Goal: Task Accomplishment & Management: Manage account settings

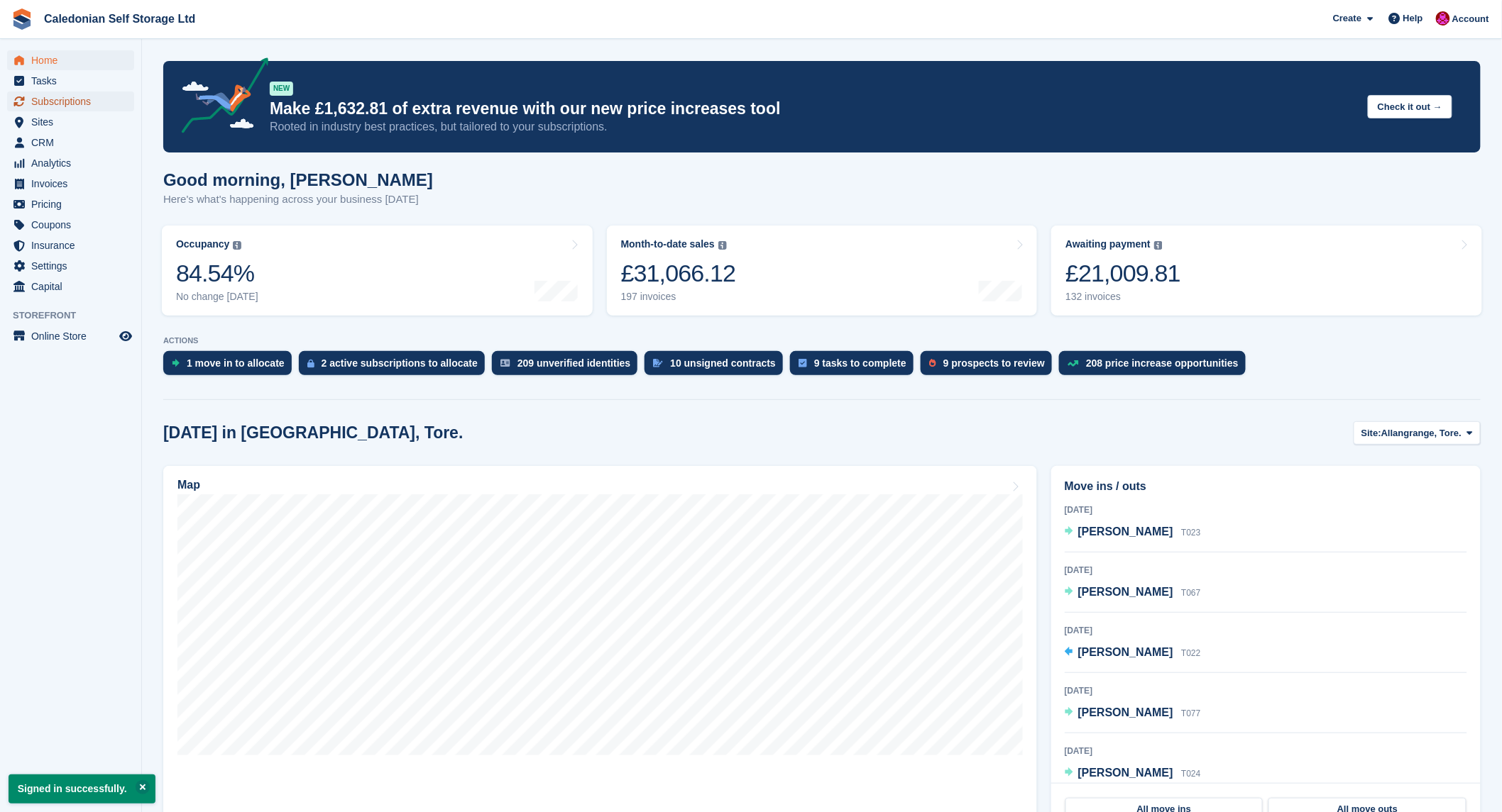
click at [39, 95] on span "Subscriptions" at bounding box center [74, 101] width 85 height 20
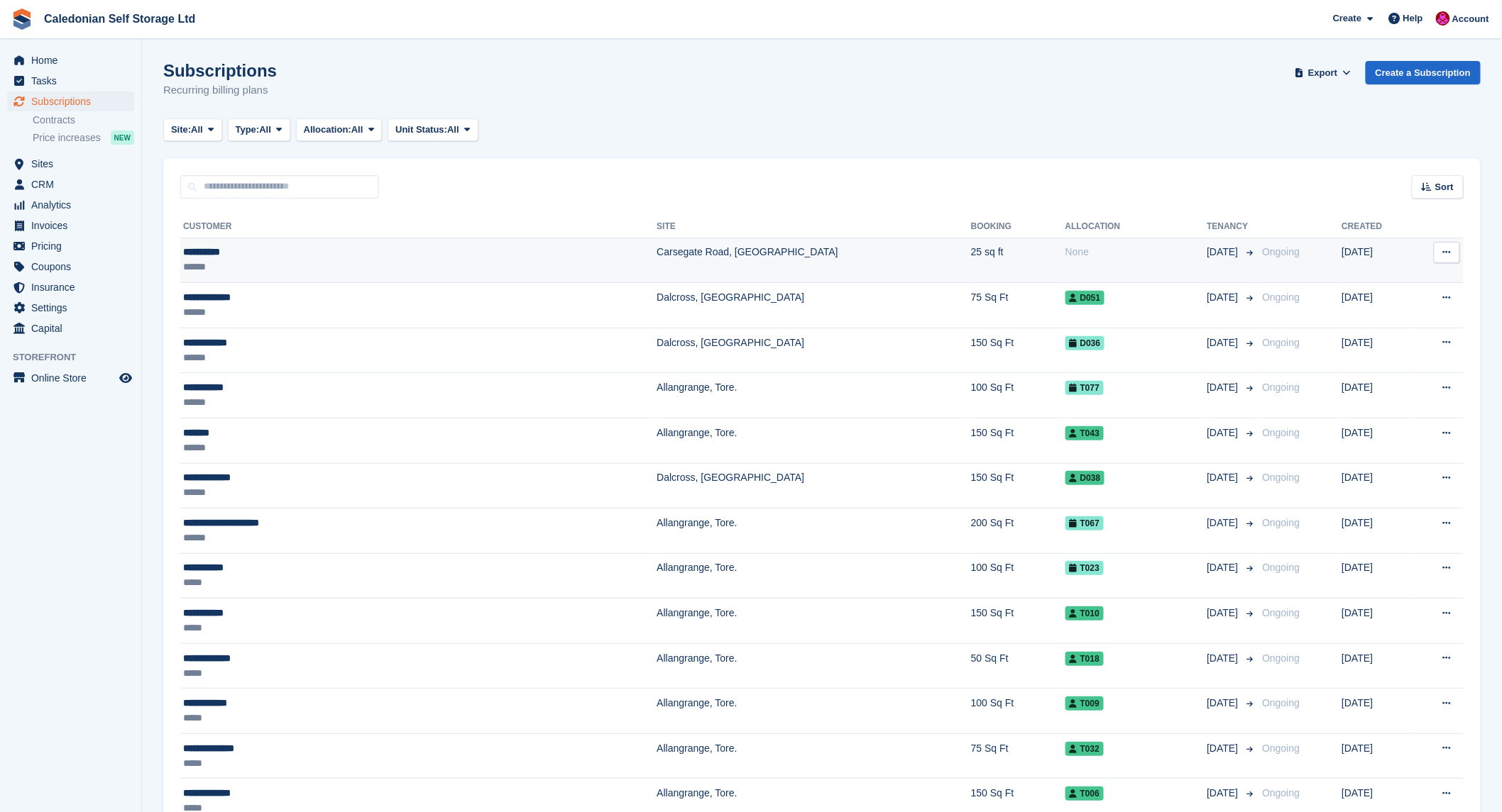
click at [220, 258] on div "**********" at bounding box center [319, 252] width 272 height 15
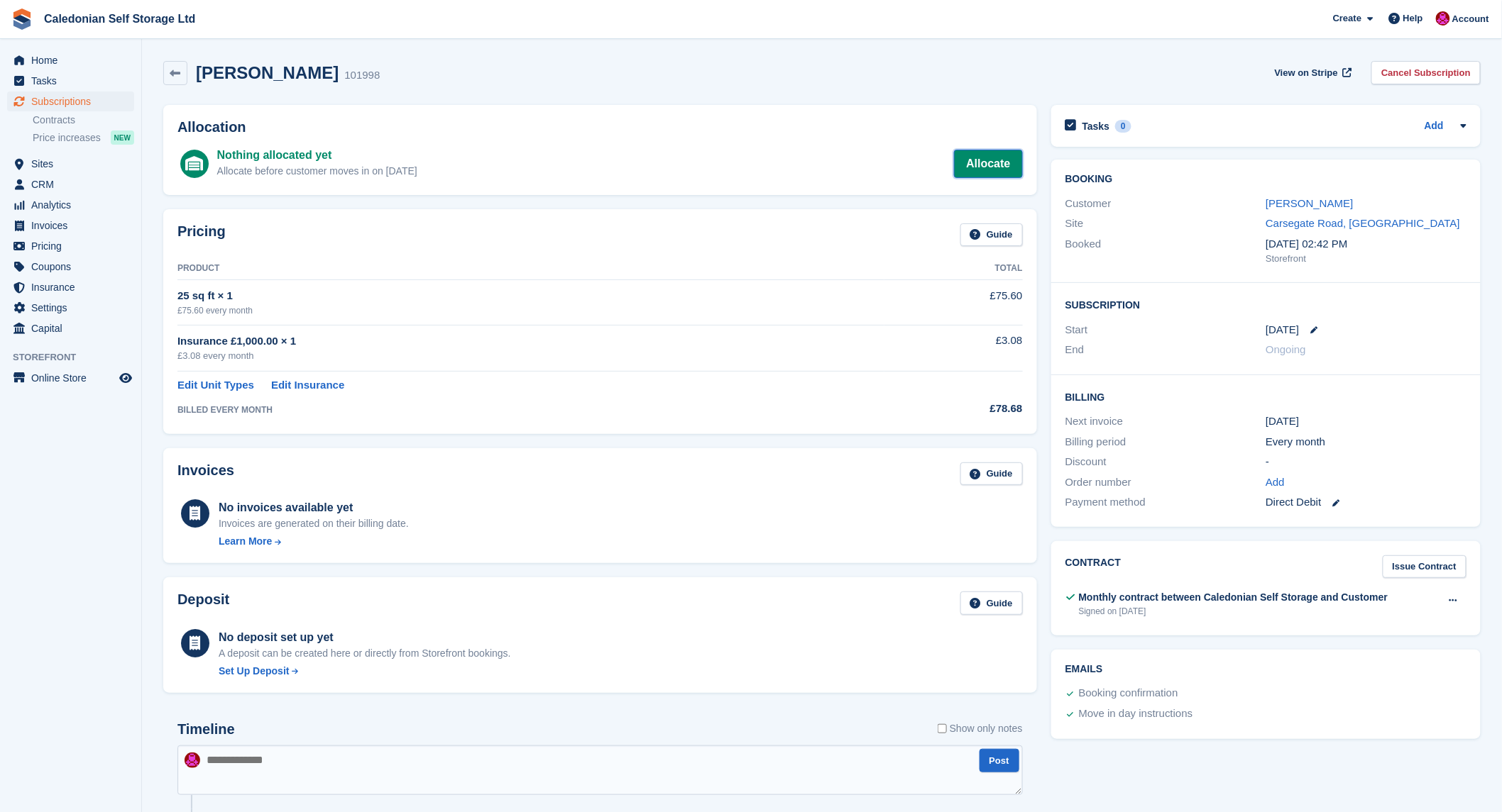
click at [1011, 164] on link "Allocate" at bounding box center [988, 164] width 68 height 28
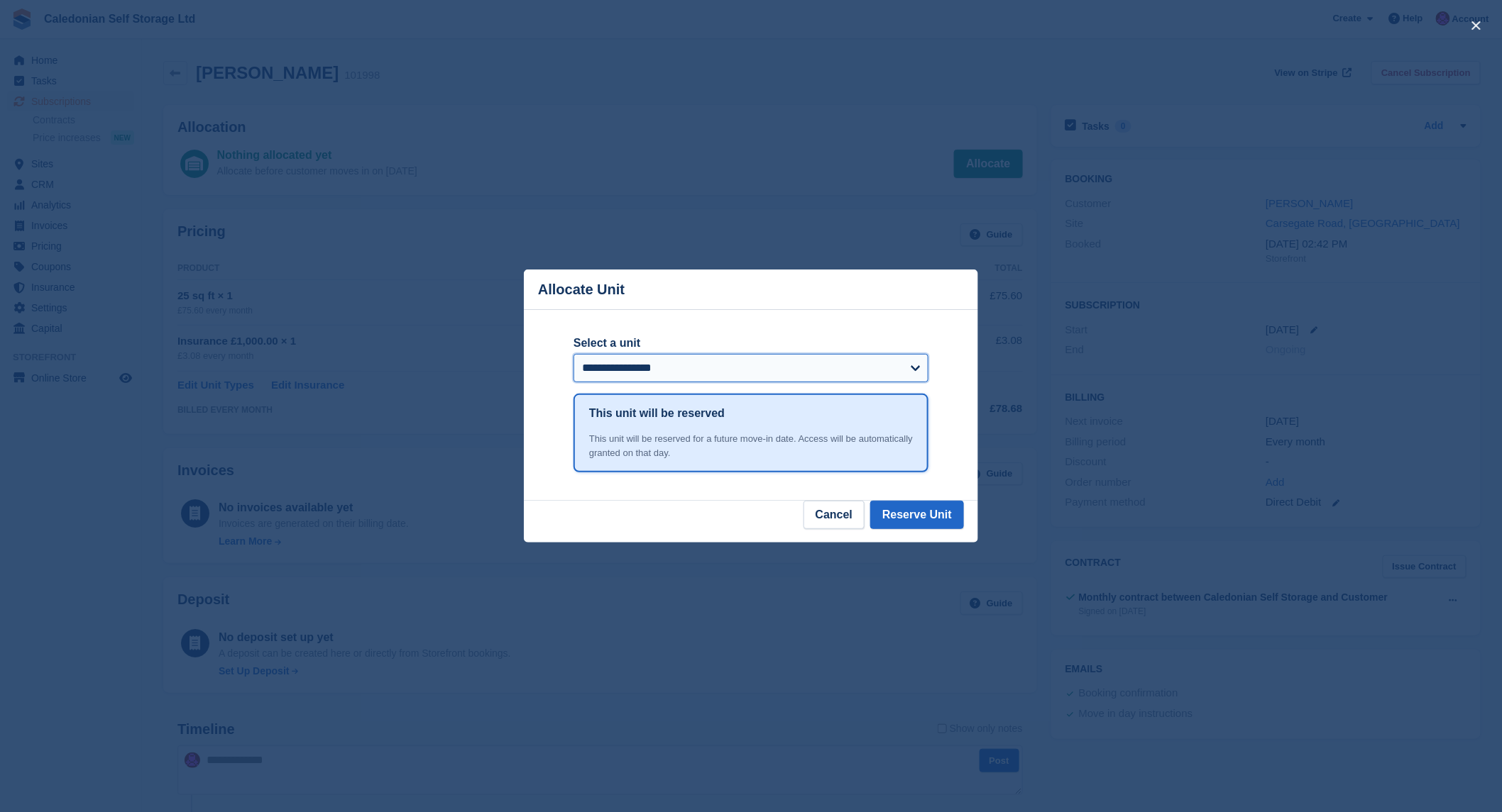
click at [919, 370] on select "**********" at bounding box center [751, 368] width 355 height 28
select select "******"
click at [573, 356] on select "**********" at bounding box center [751, 368] width 355 height 28
click at [931, 514] on button "Reserve Unit" at bounding box center [916, 515] width 94 height 28
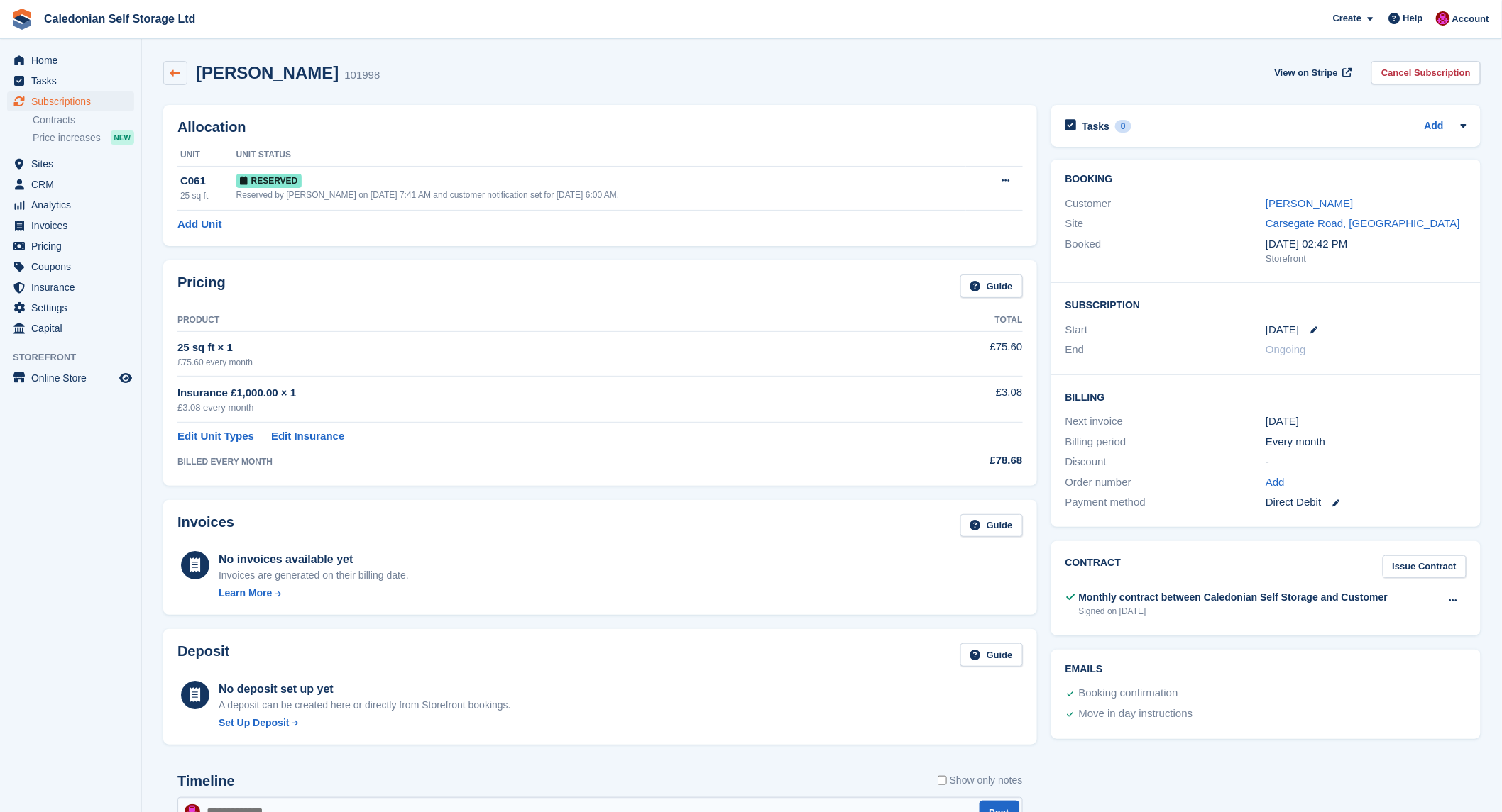
click at [179, 66] on link at bounding box center [176, 74] width 25 height 25
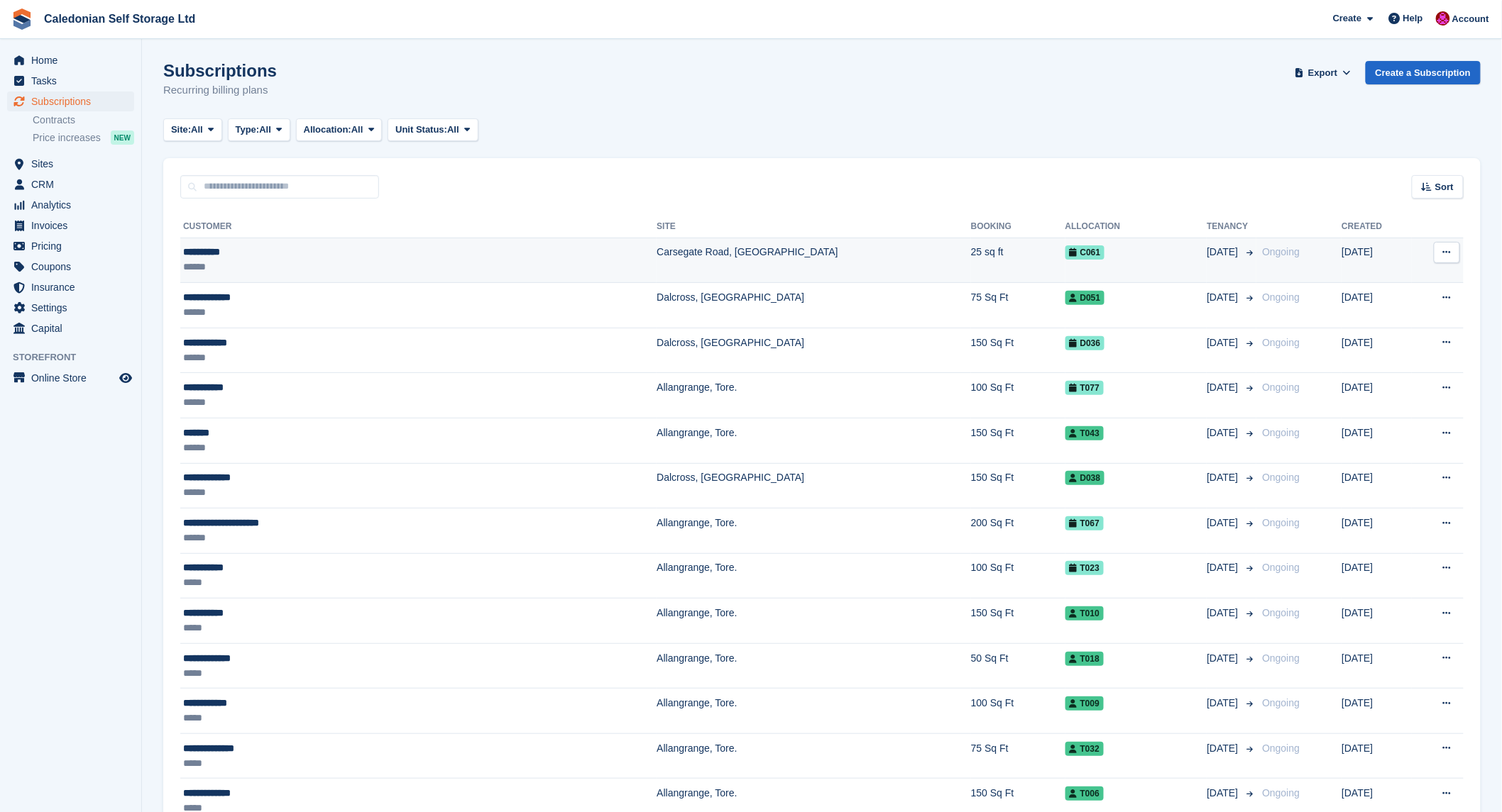
click at [211, 257] on div "**********" at bounding box center [319, 252] width 272 height 15
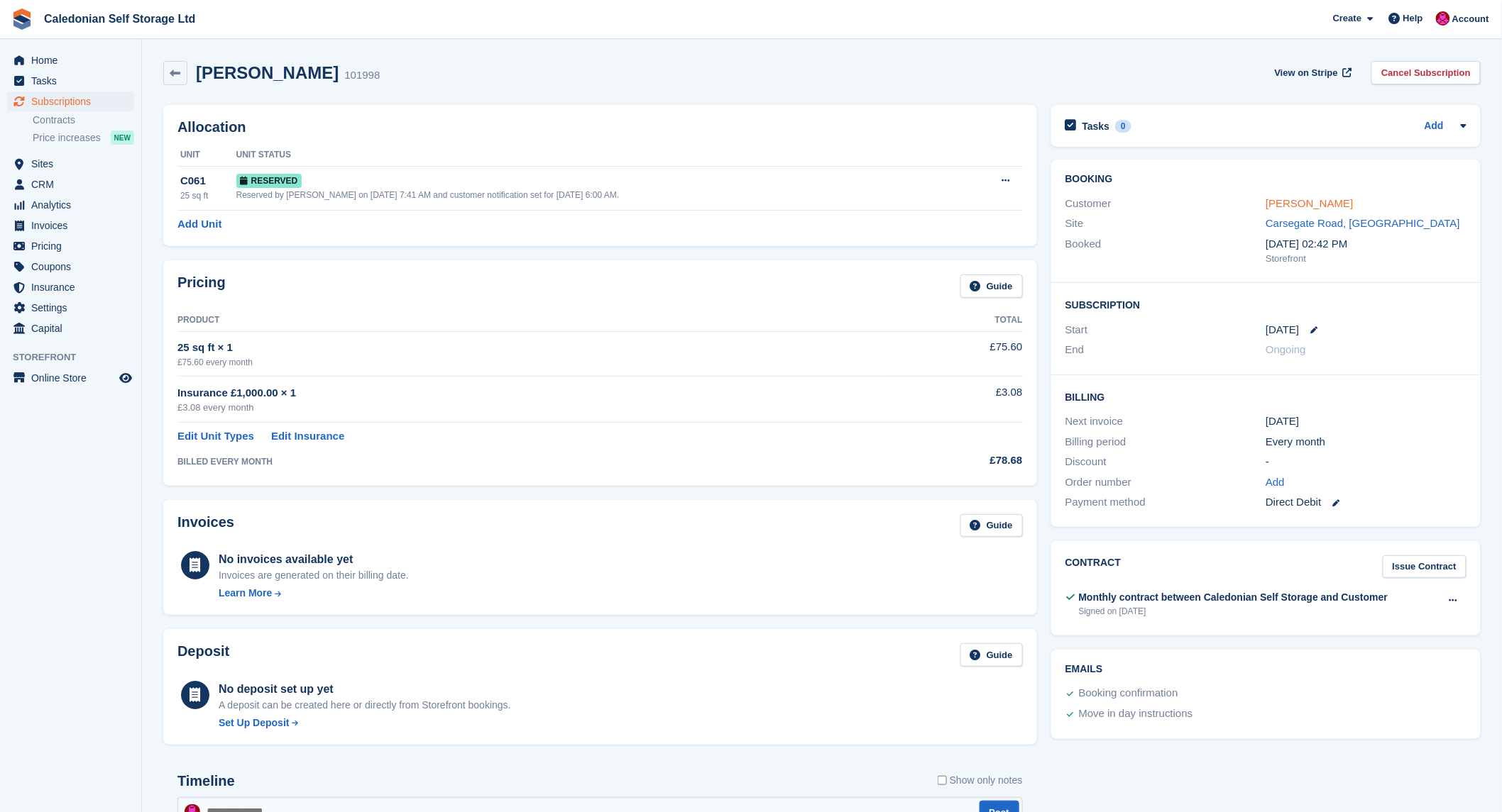
click at [1282, 201] on link "Clare Egan" at bounding box center [1308, 203] width 87 height 12
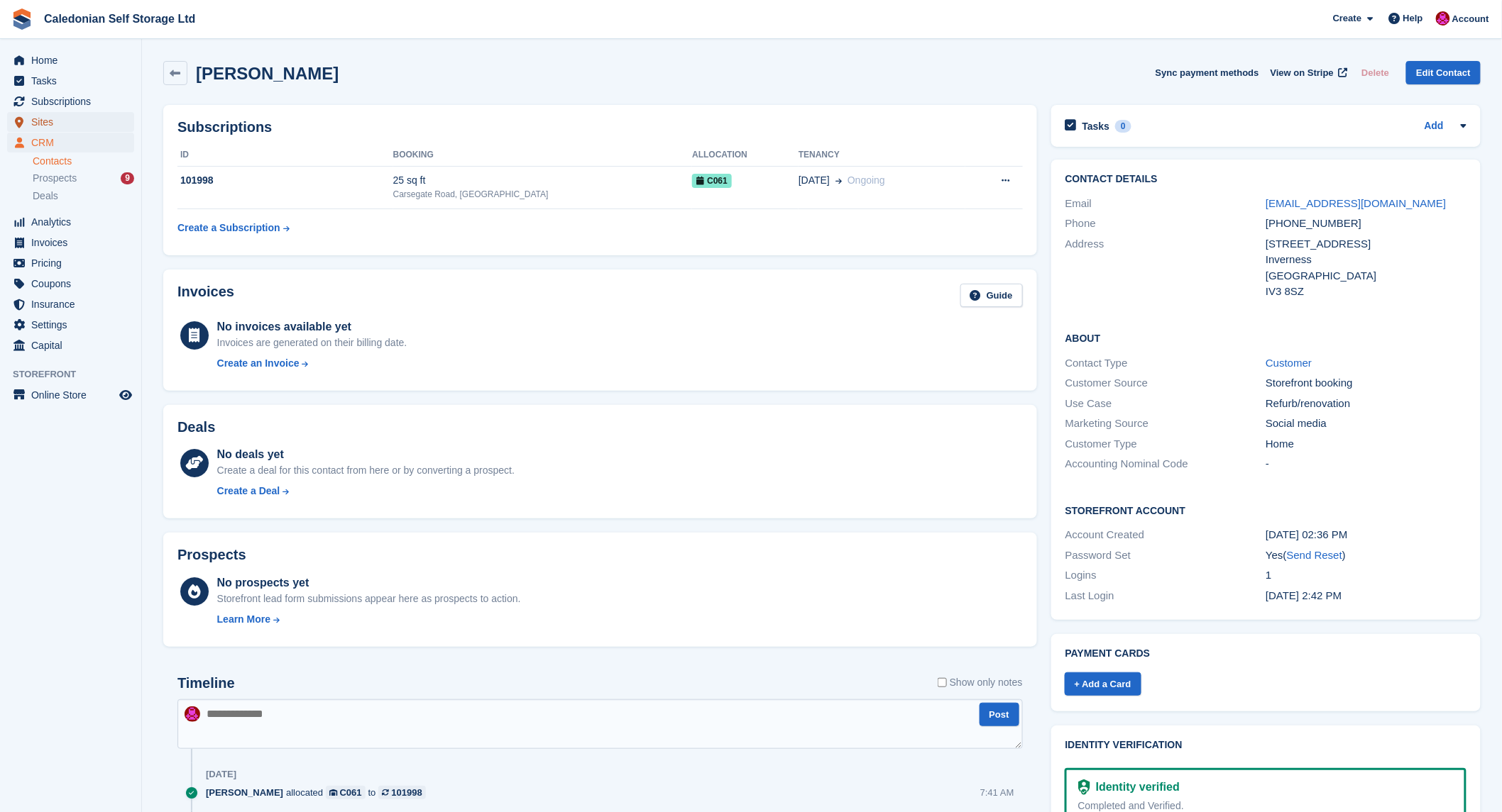
click at [43, 118] on span "Sites" at bounding box center [74, 122] width 85 height 20
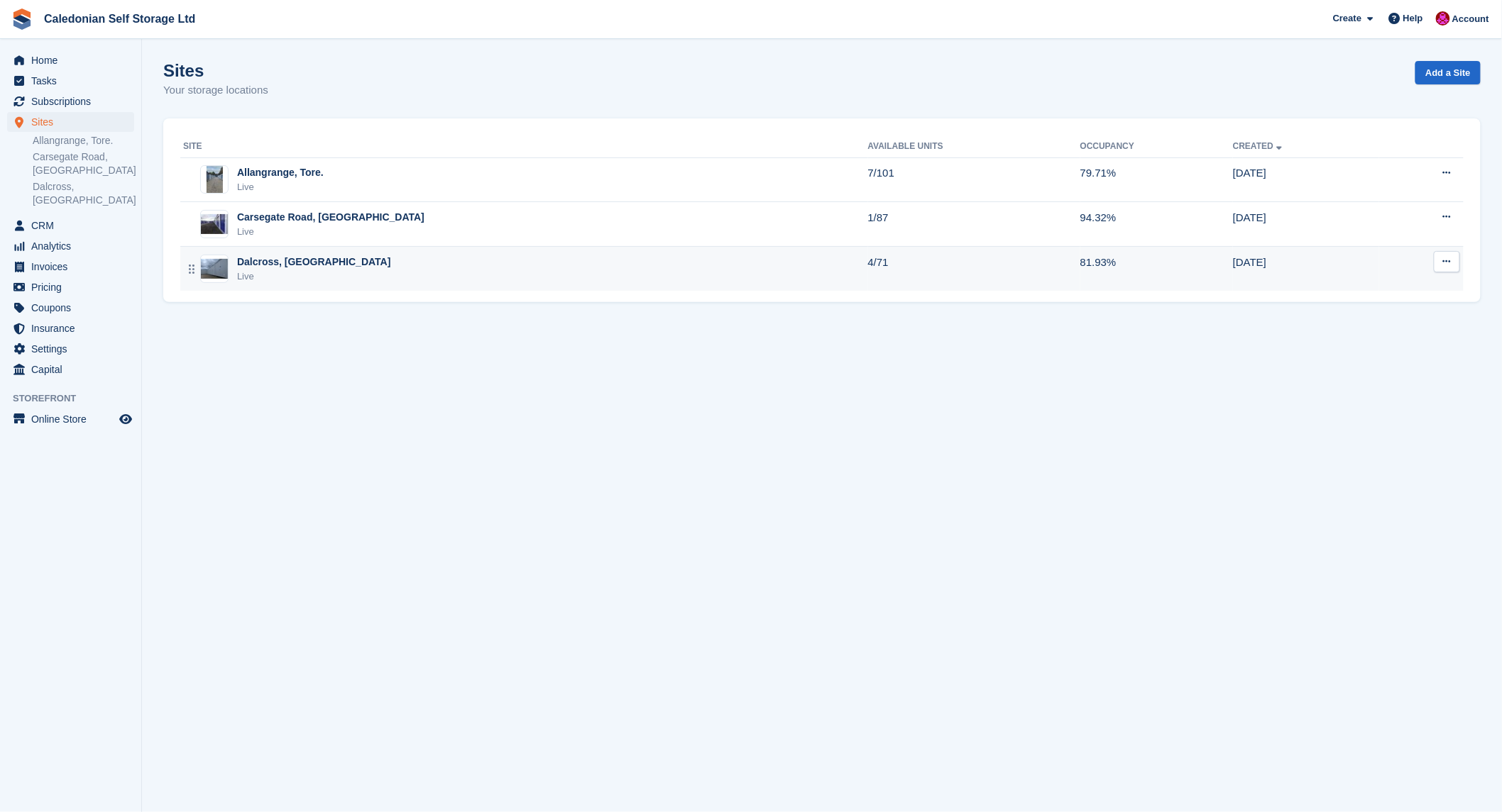
click at [251, 260] on div "Dalcross, [GEOGRAPHIC_DATA]" at bounding box center [314, 262] width 154 height 15
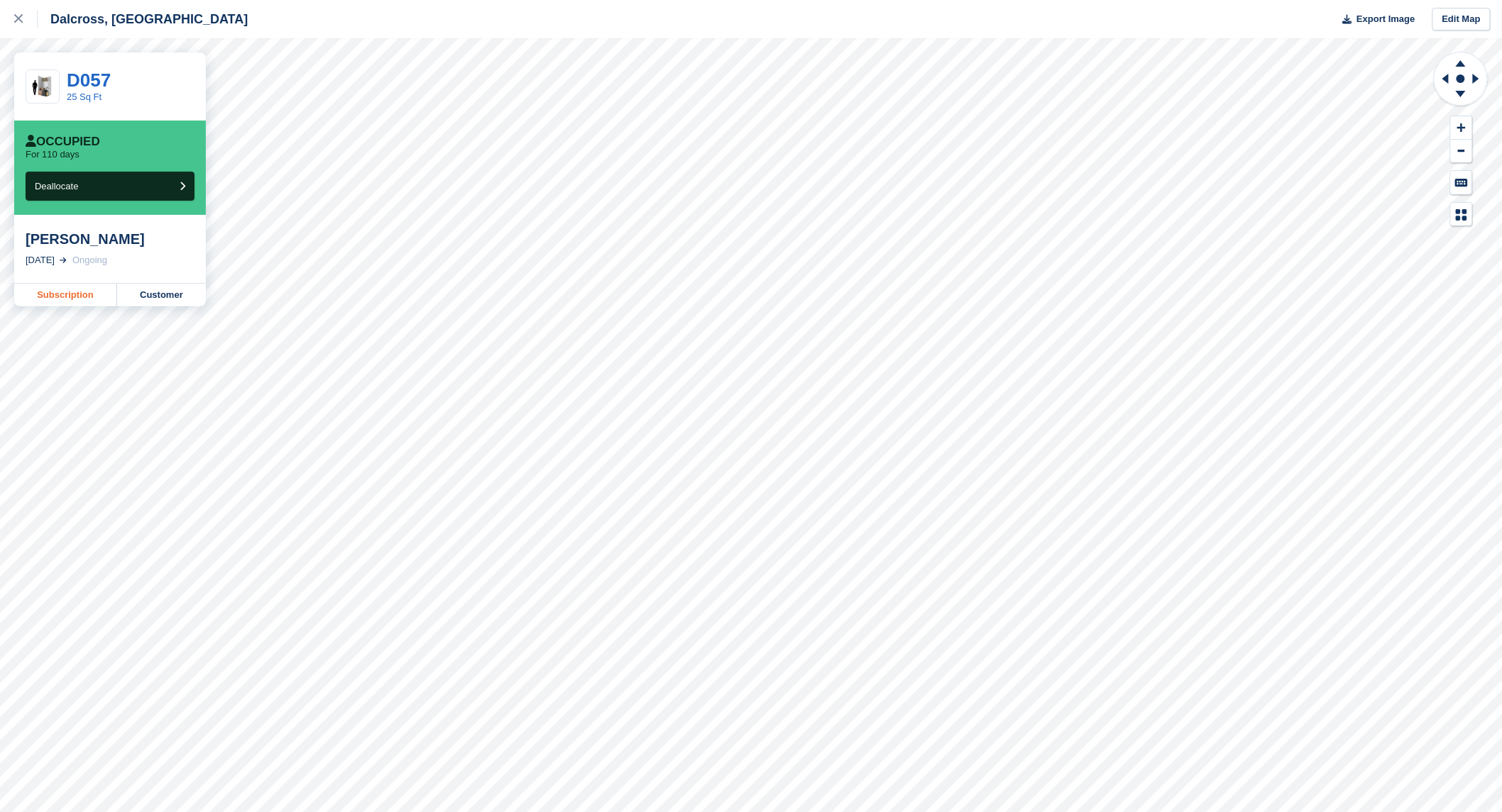
click at [72, 292] on link "Subscription" at bounding box center [65, 295] width 103 height 23
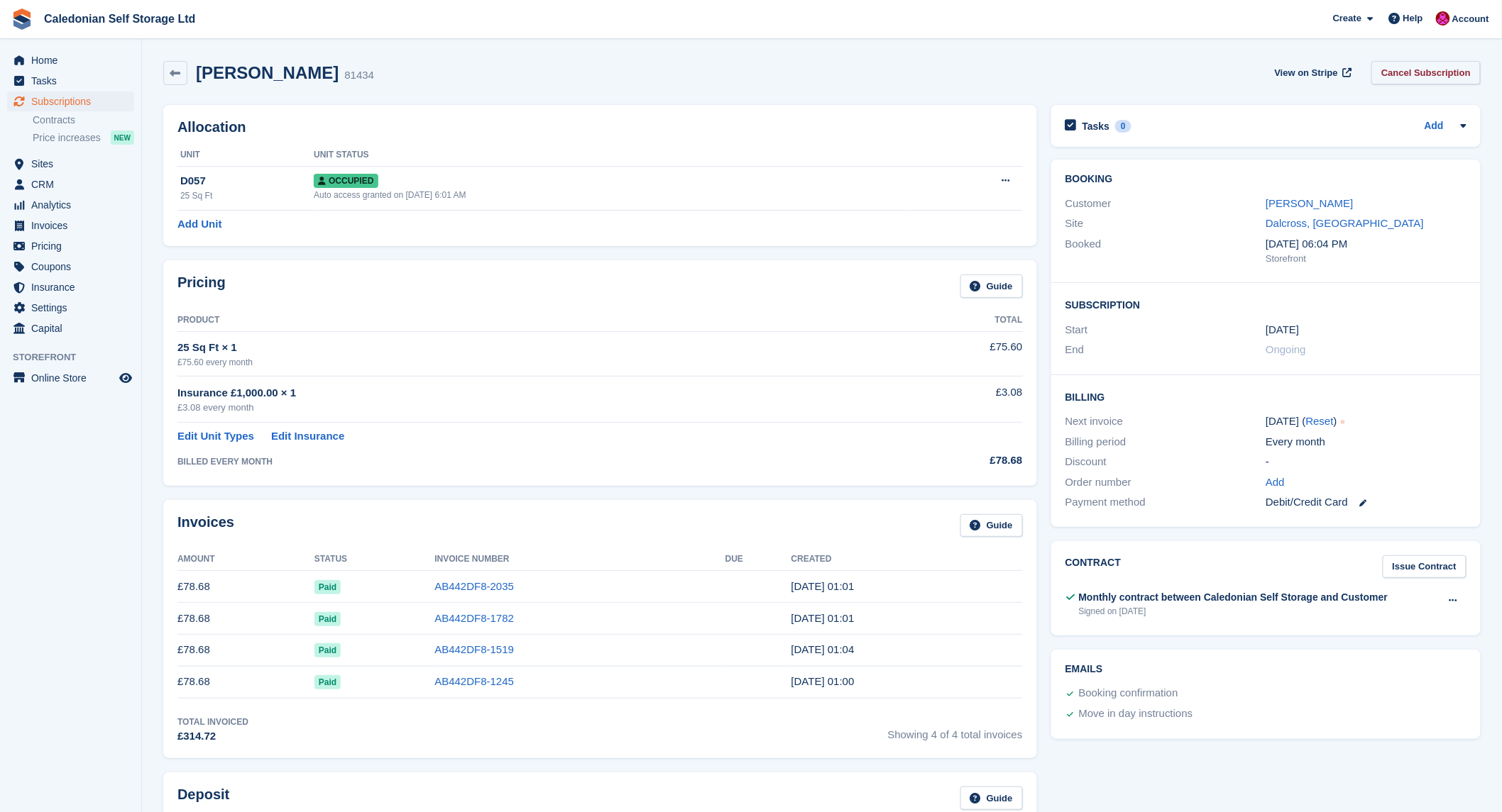
click at [1434, 72] on link "Cancel Subscription" at bounding box center [1425, 73] width 110 height 24
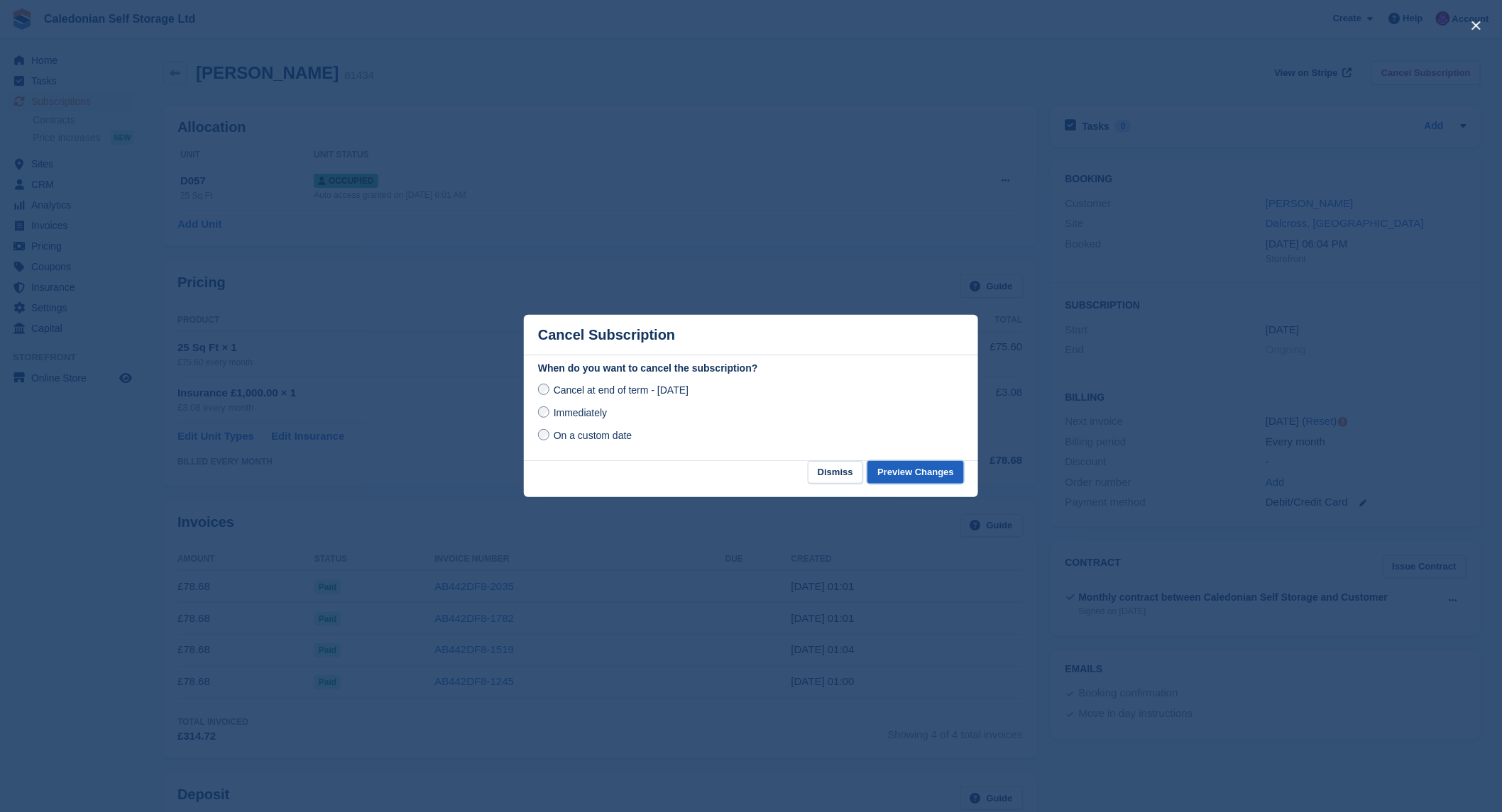
click at [892, 474] on button "Preview Changes" at bounding box center [915, 472] width 96 height 24
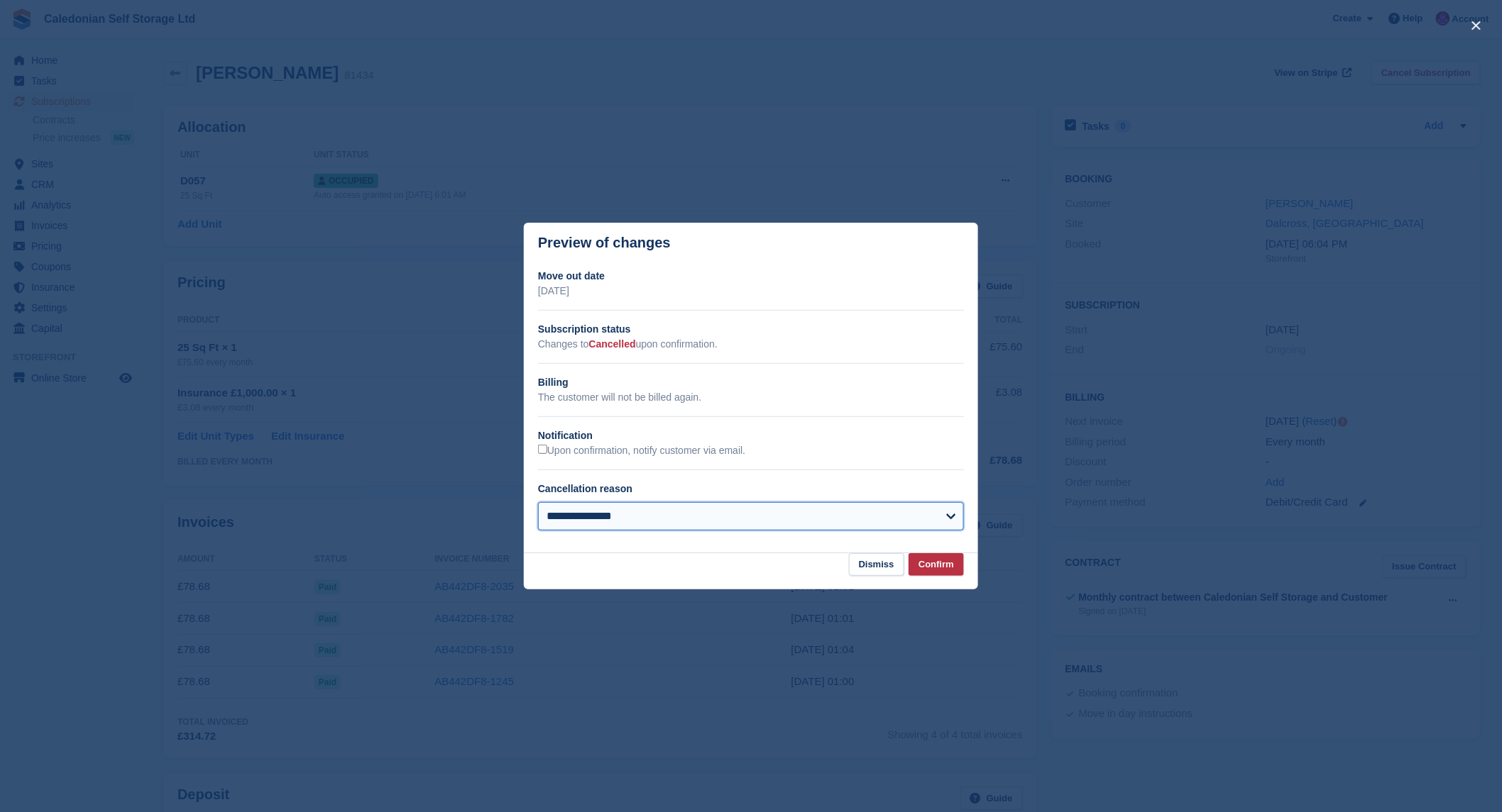
click at [955, 516] on select "**********" at bounding box center [750, 516] width 426 height 28
select select
click at [538, 503] on select "**********" at bounding box center [750, 516] width 426 height 28
click at [944, 566] on button "Confirm" at bounding box center [936, 565] width 56 height 24
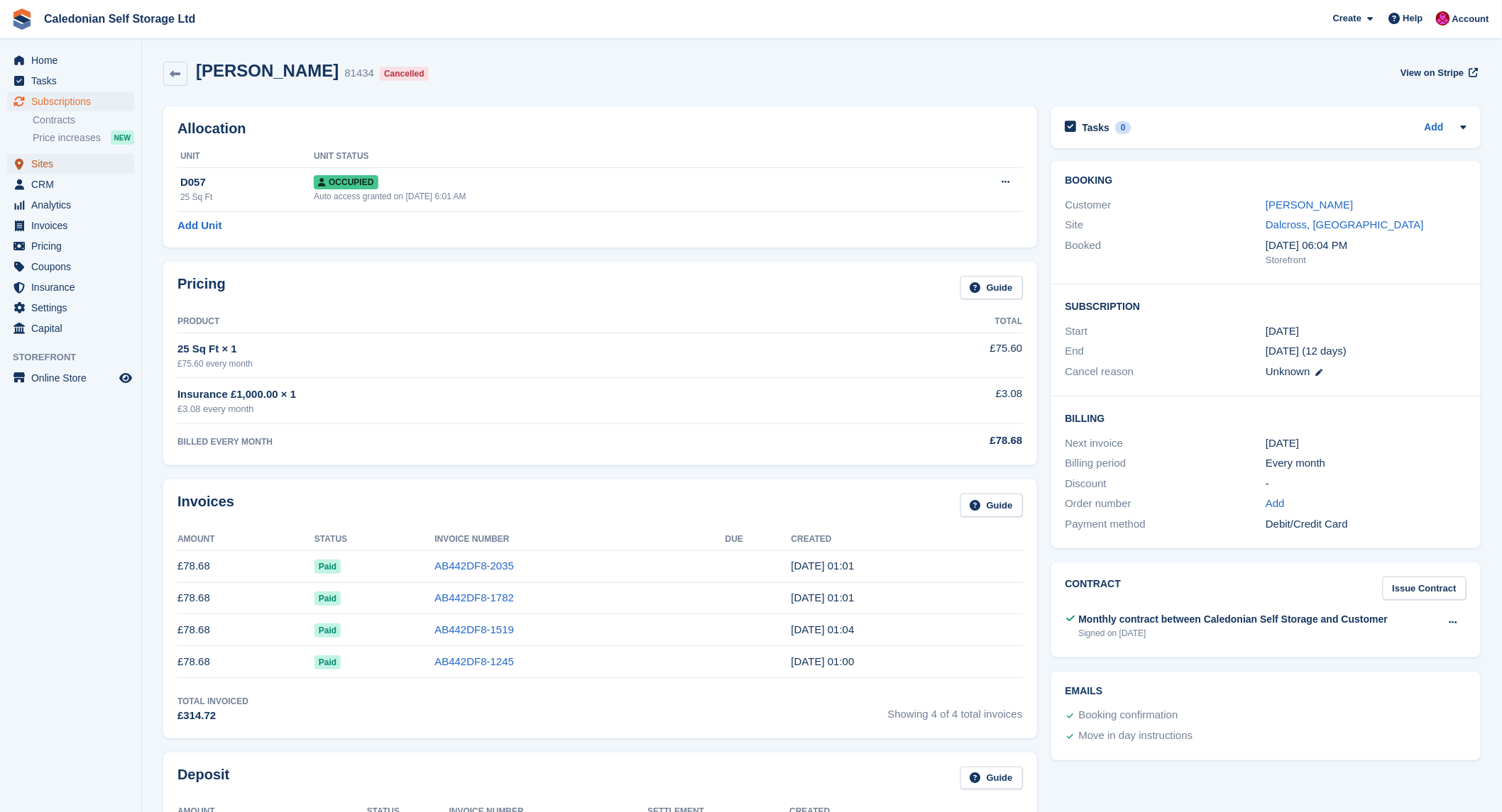
click at [46, 161] on span "Sites" at bounding box center [74, 163] width 85 height 20
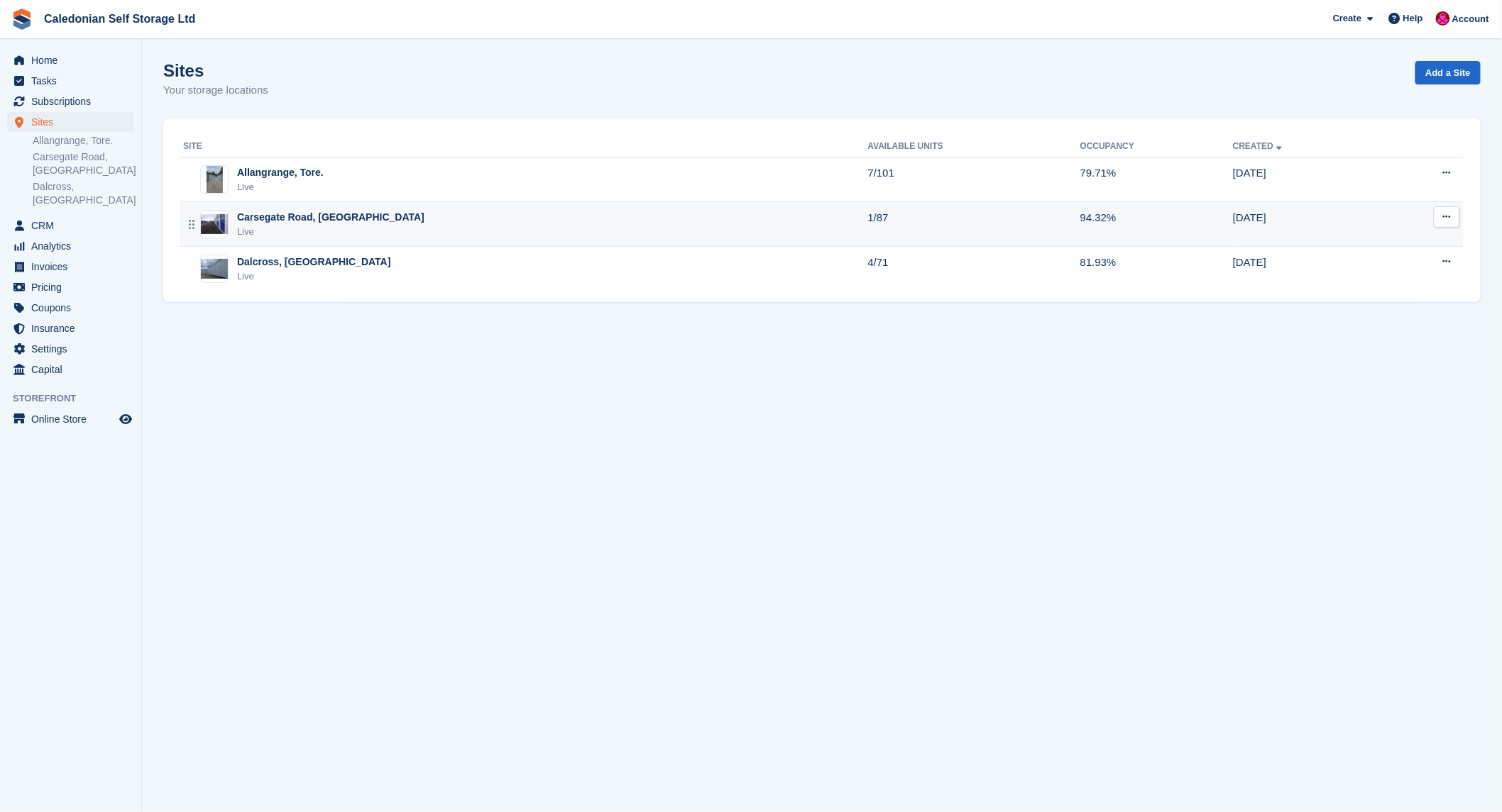
click at [271, 213] on div "Carsegate Road, [GEOGRAPHIC_DATA]" at bounding box center [331, 217] width 187 height 15
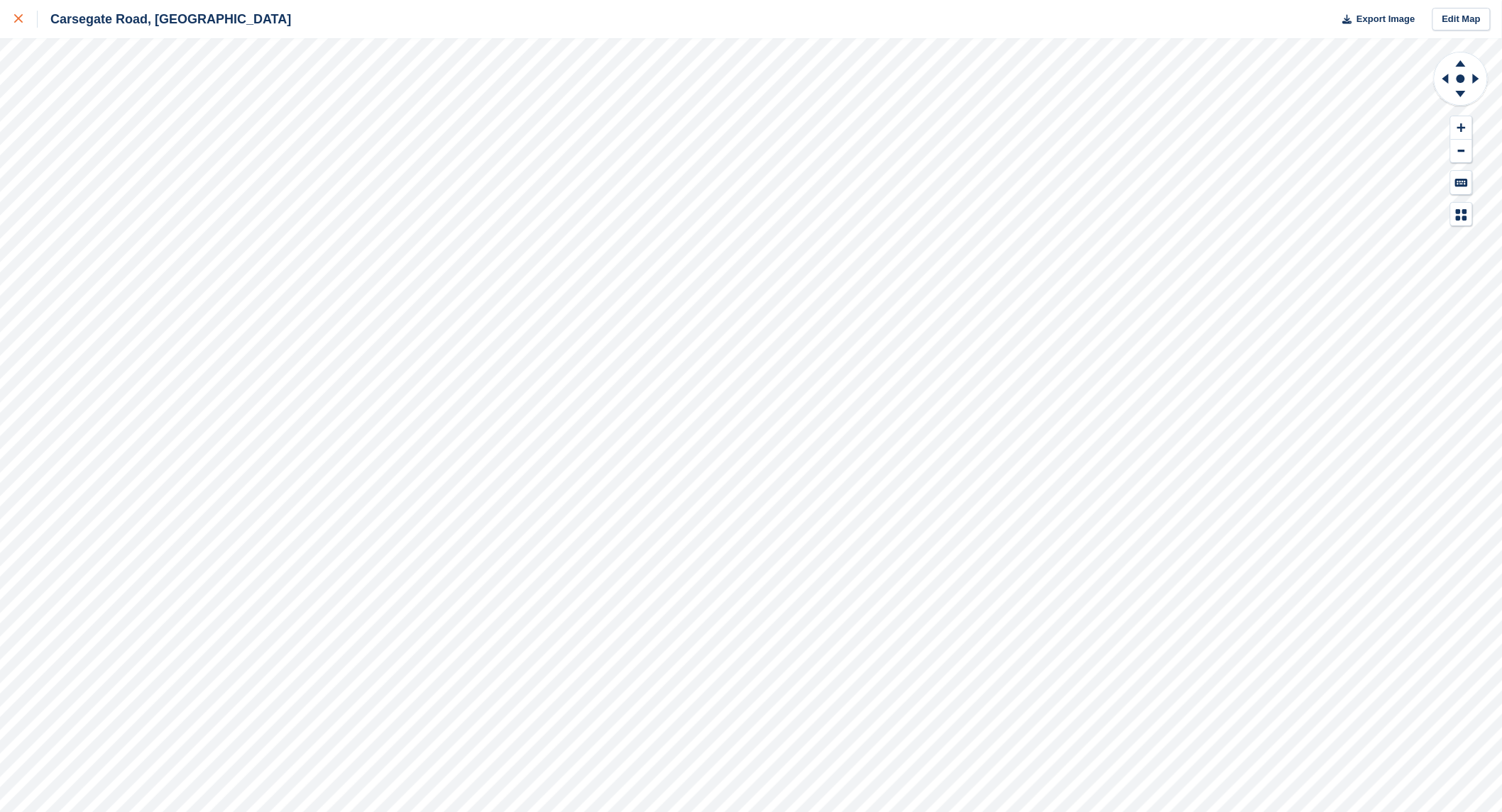
click at [15, 20] on icon at bounding box center [18, 18] width 9 height 8
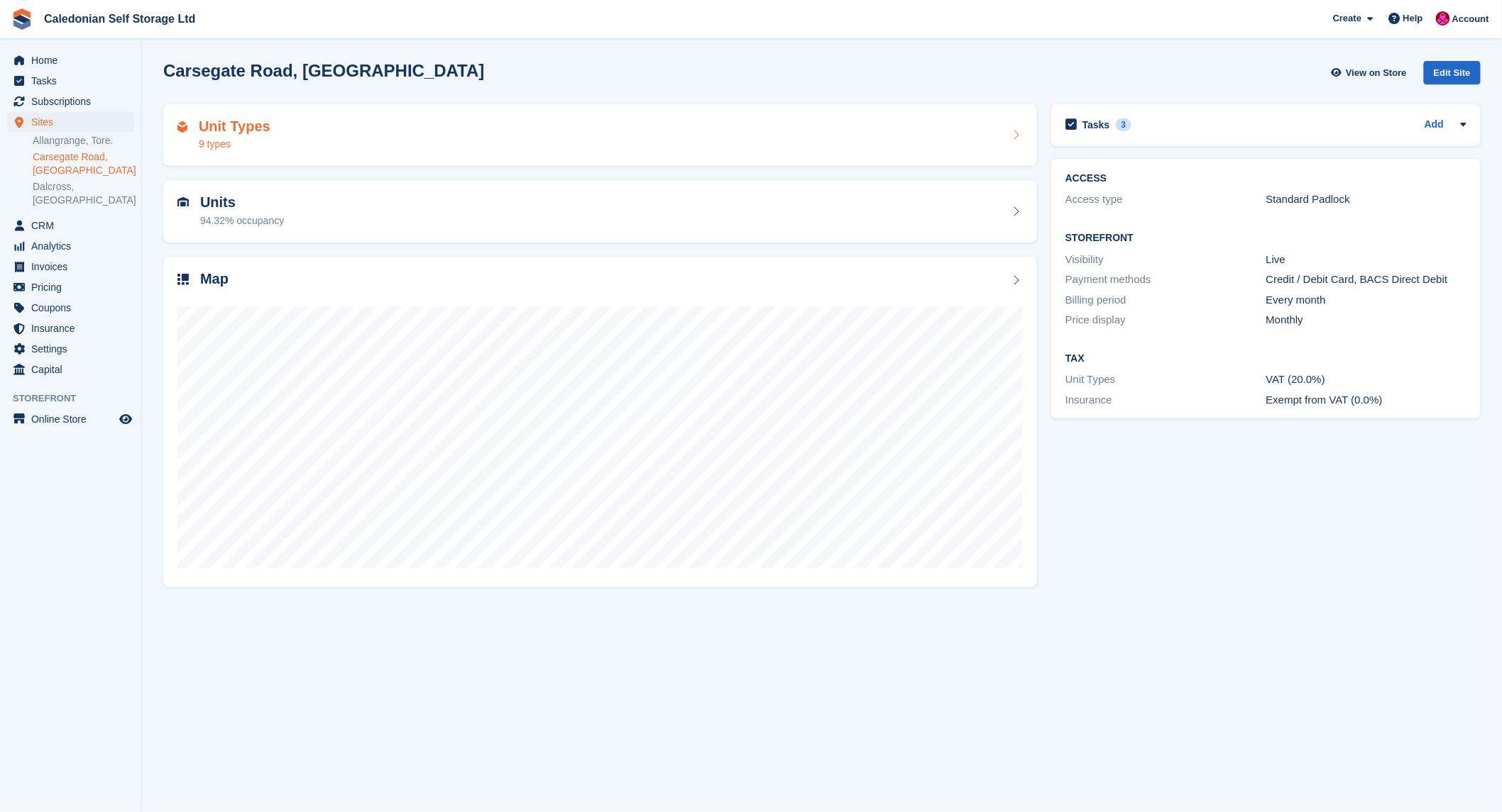
click at [237, 132] on h2 "Unit Types" at bounding box center [234, 126] width 72 height 16
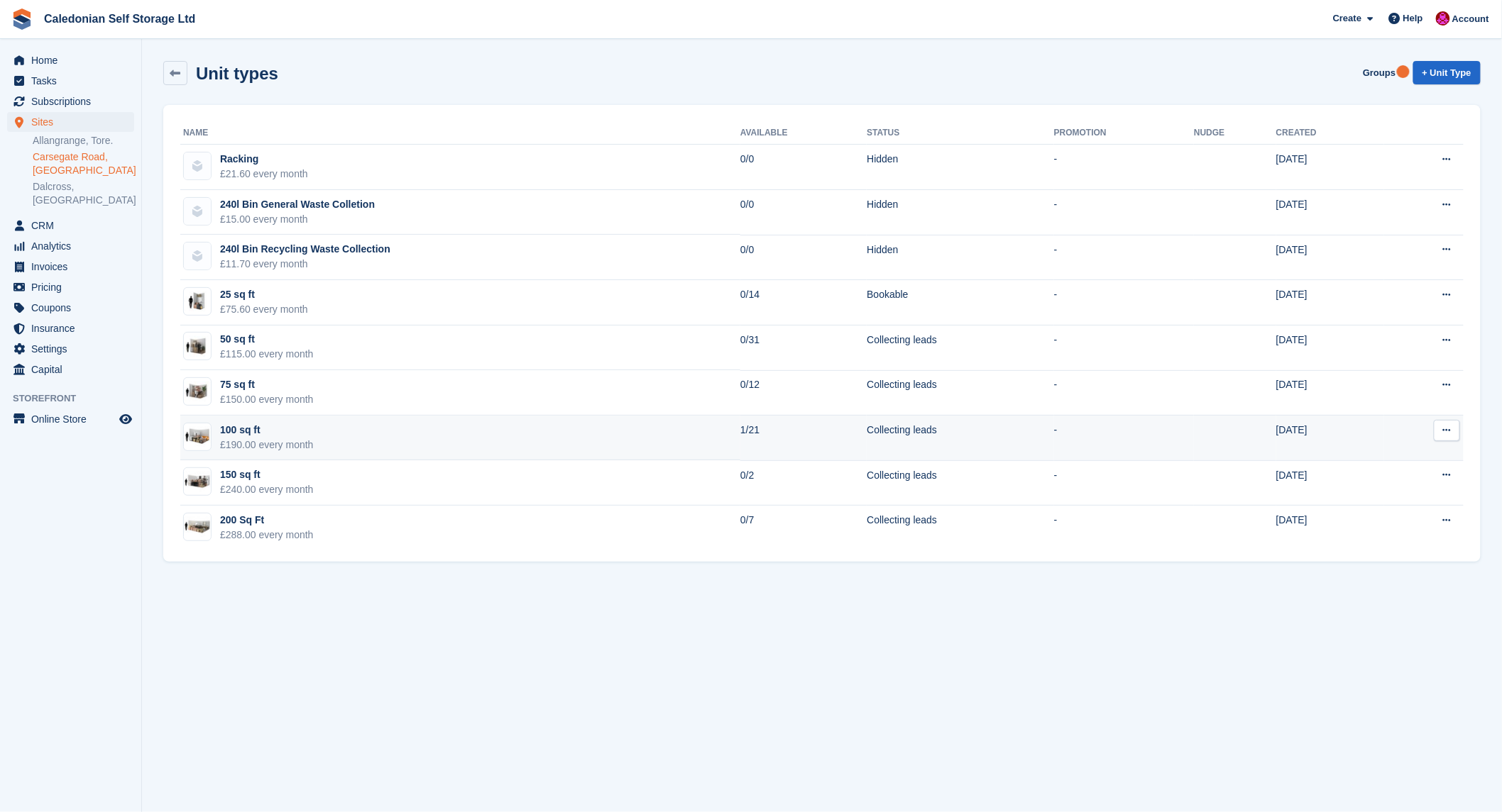
click at [1445, 432] on icon at bounding box center [1446, 431] width 8 height 9
click at [1386, 455] on p "Edit unit type" at bounding box center [1391, 459] width 124 height 19
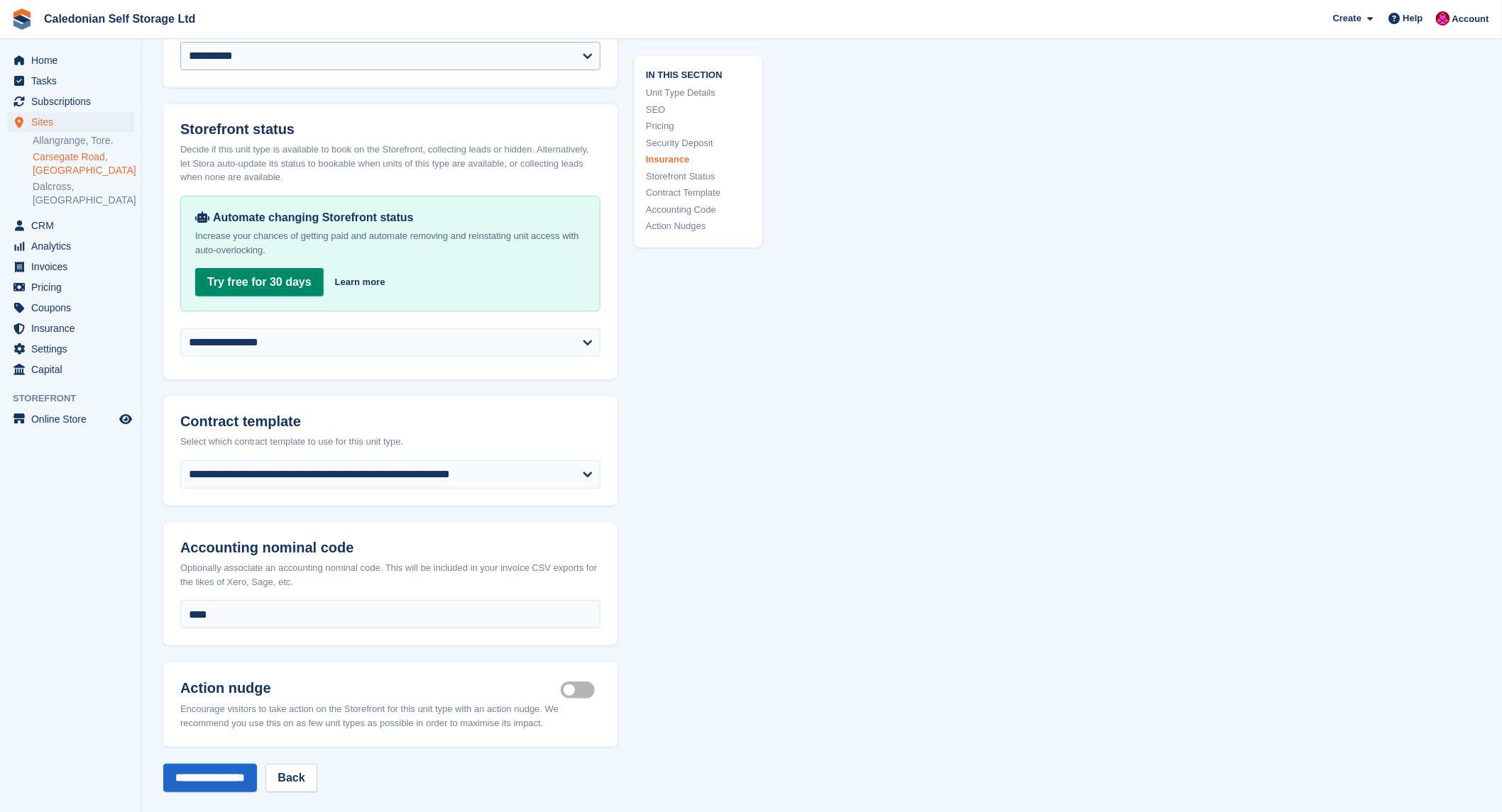
scroll to position [2285, 0]
click at [584, 349] on select "**********" at bounding box center [390, 342] width 420 height 28
select select "********"
click at [180, 339] on select "**********" at bounding box center [390, 342] width 420 height 28
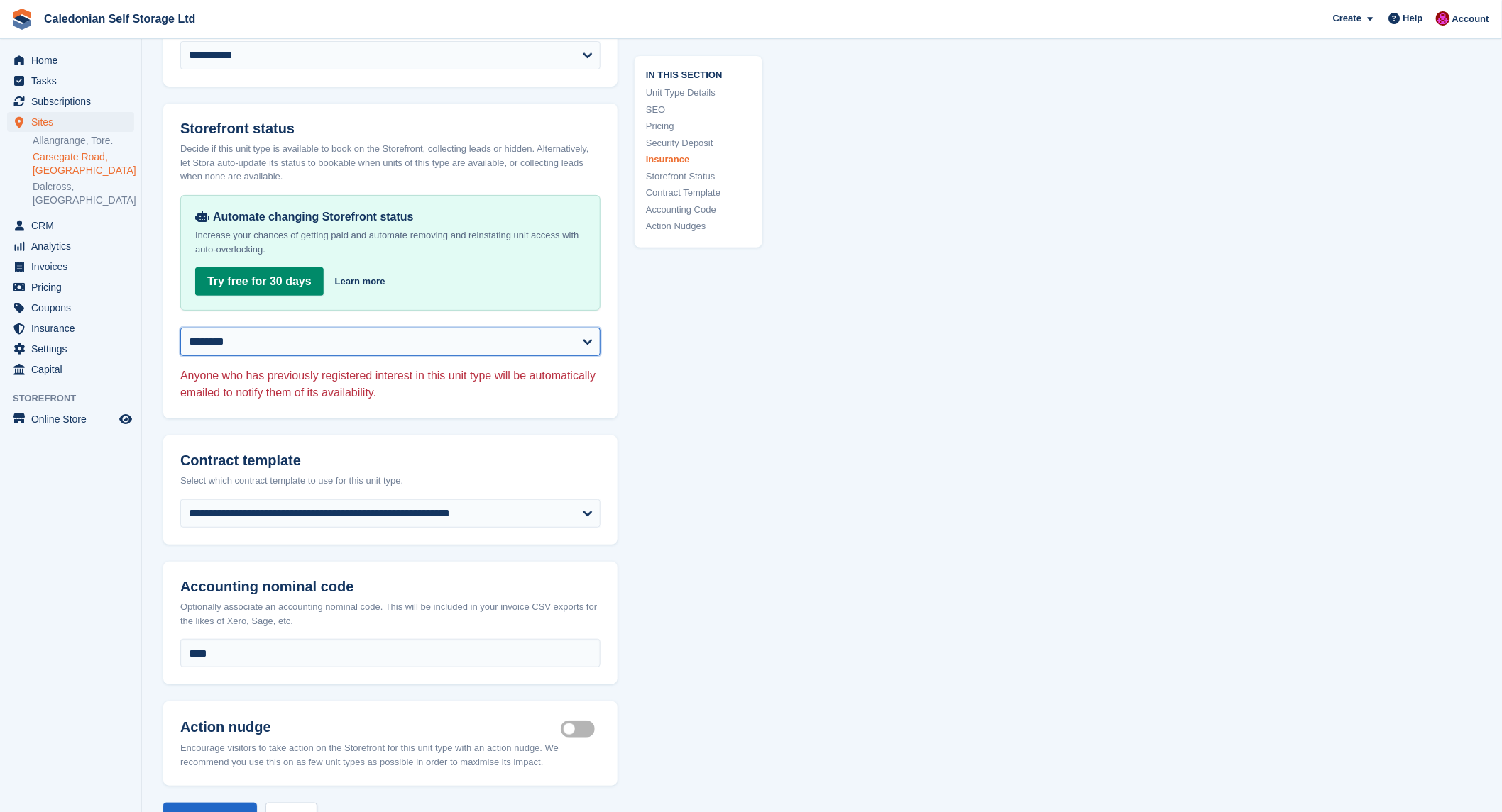
scroll to position [2600, 0]
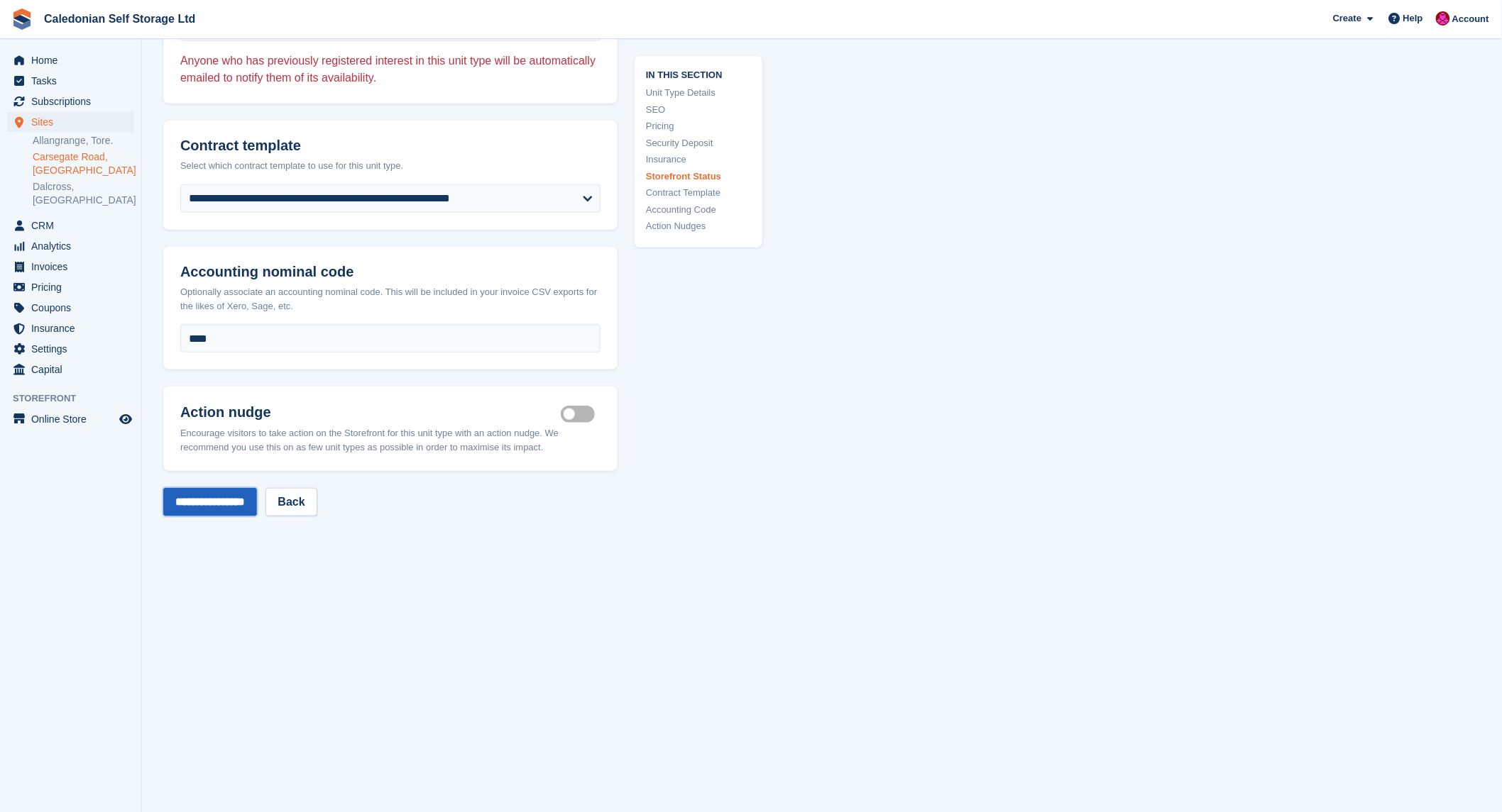
click at [187, 512] on input "**********" at bounding box center [210, 502] width 94 height 28
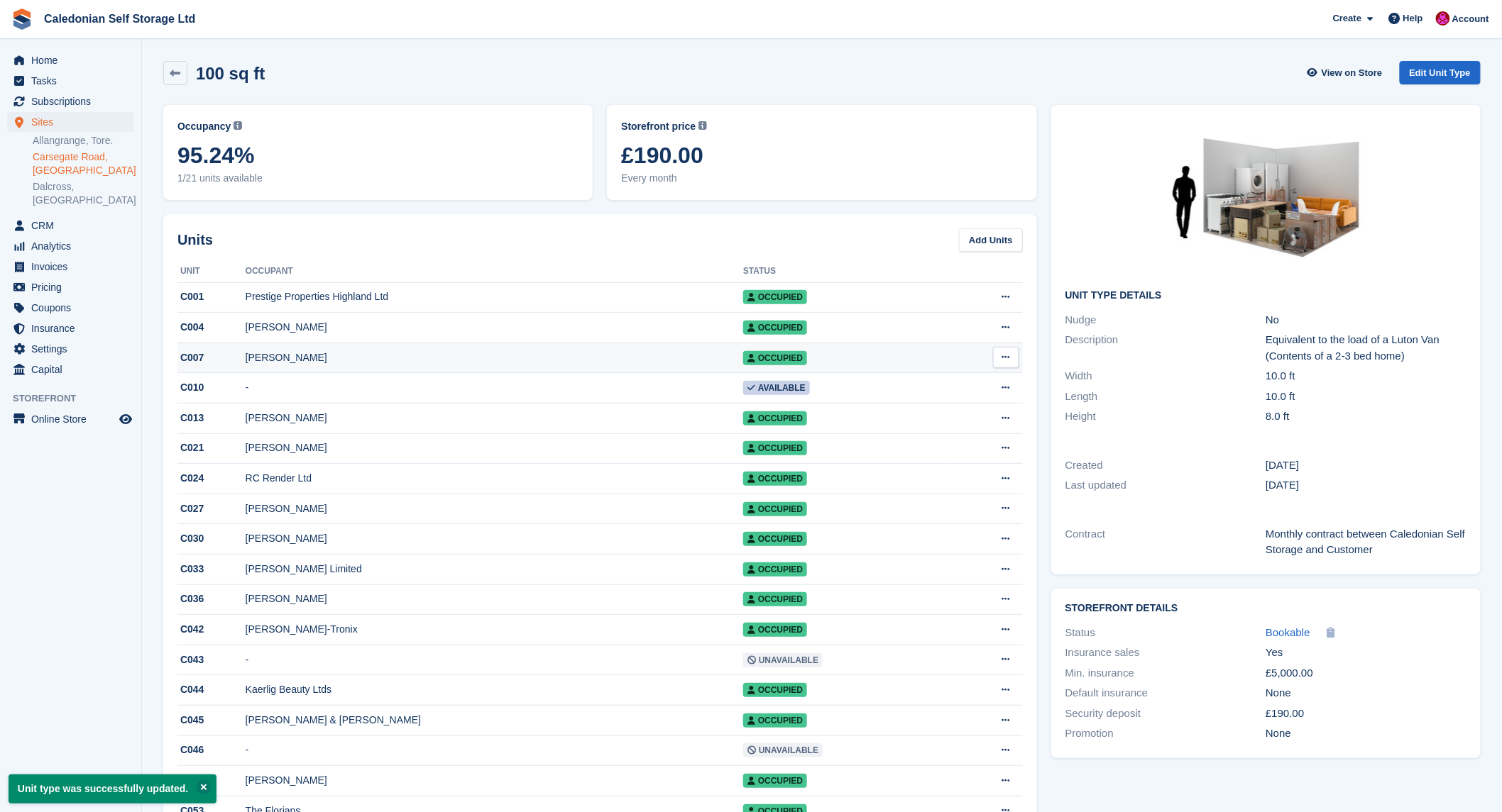
click at [275, 359] on div "Fiona Pirrie" at bounding box center [494, 358] width 498 height 15
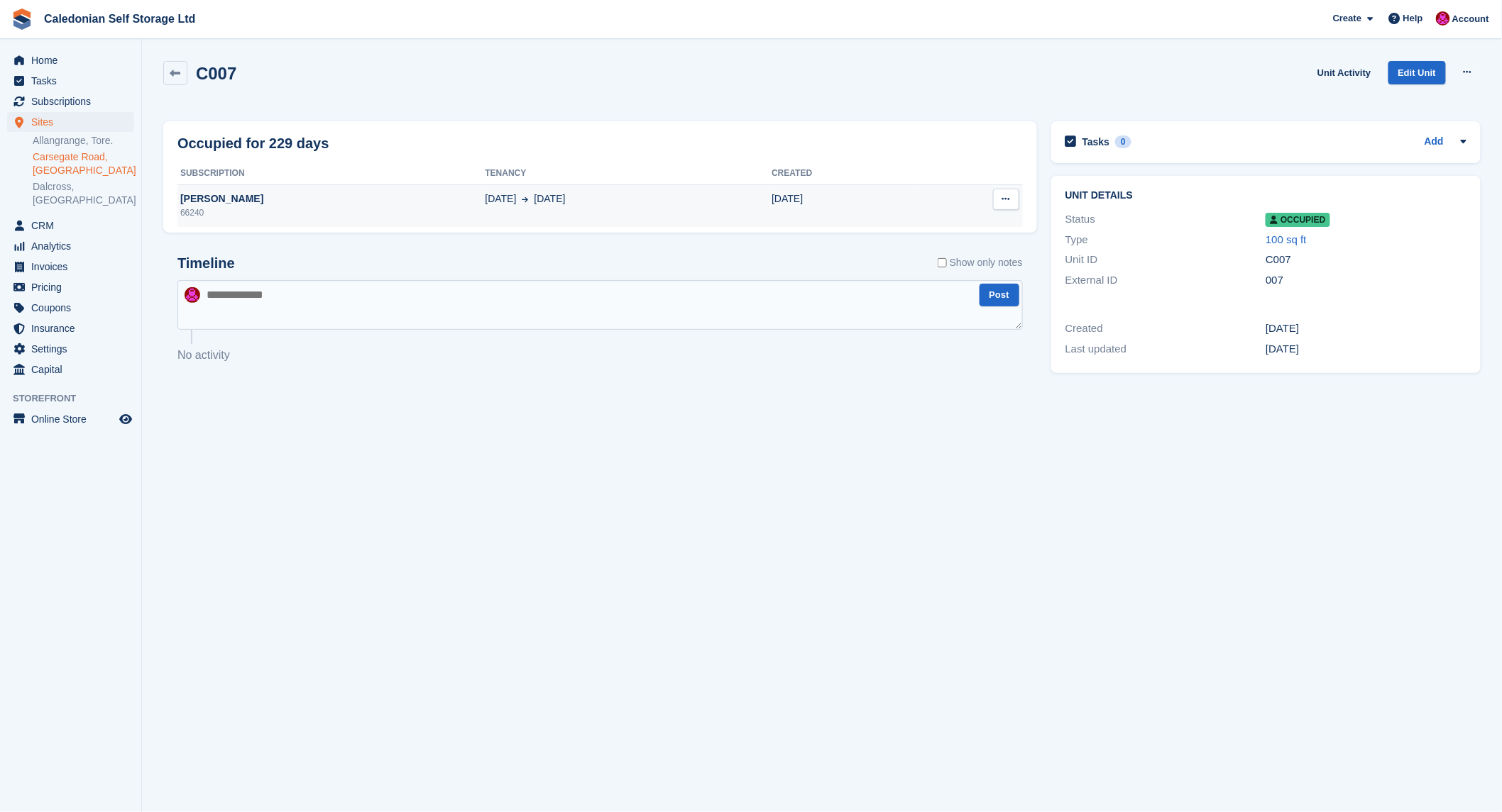
click at [200, 197] on div "[PERSON_NAME]" at bounding box center [331, 199] width 307 height 15
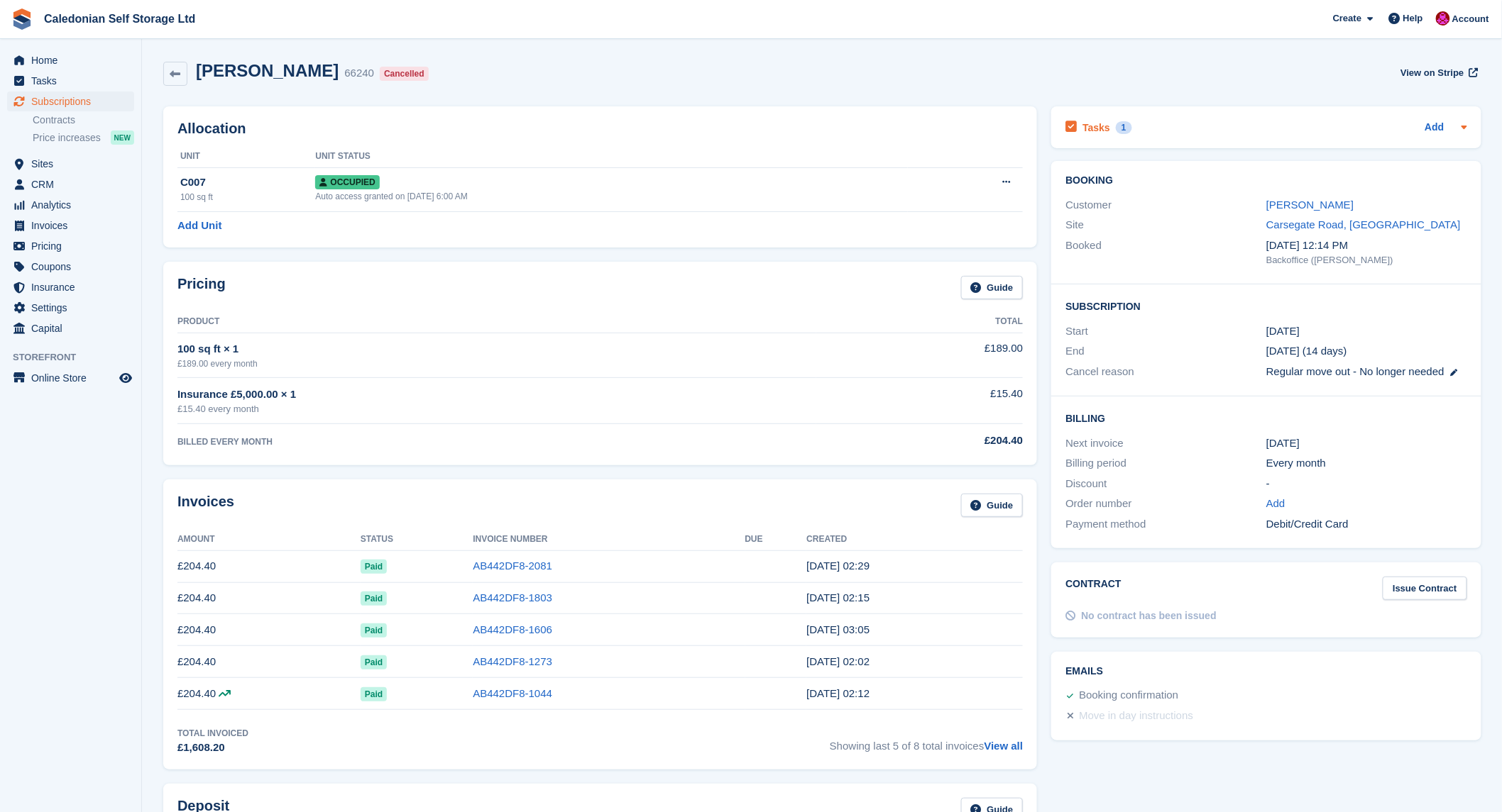
click at [1095, 125] on h2 "Tasks" at bounding box center [1096, 127] width 27 height 13
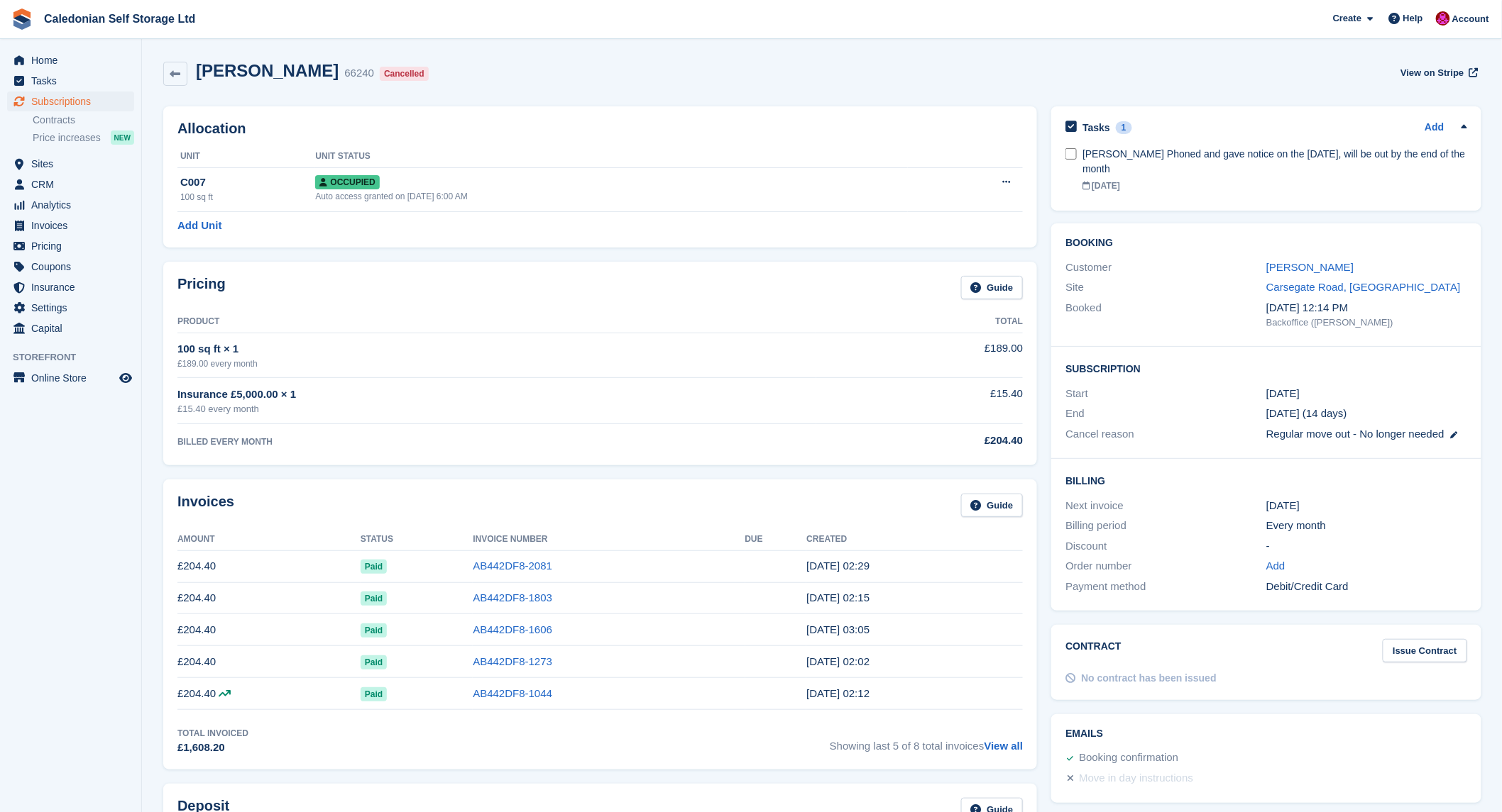
click at [957, 67] on div "[PERSON_NAME] 66240 Cancelled View on Stripe" at bounding box center [822, 74] width 1317 height 25
click at [66, 105] on span "Subscriptions" at bounding box center [74, 101] width 85 height 20
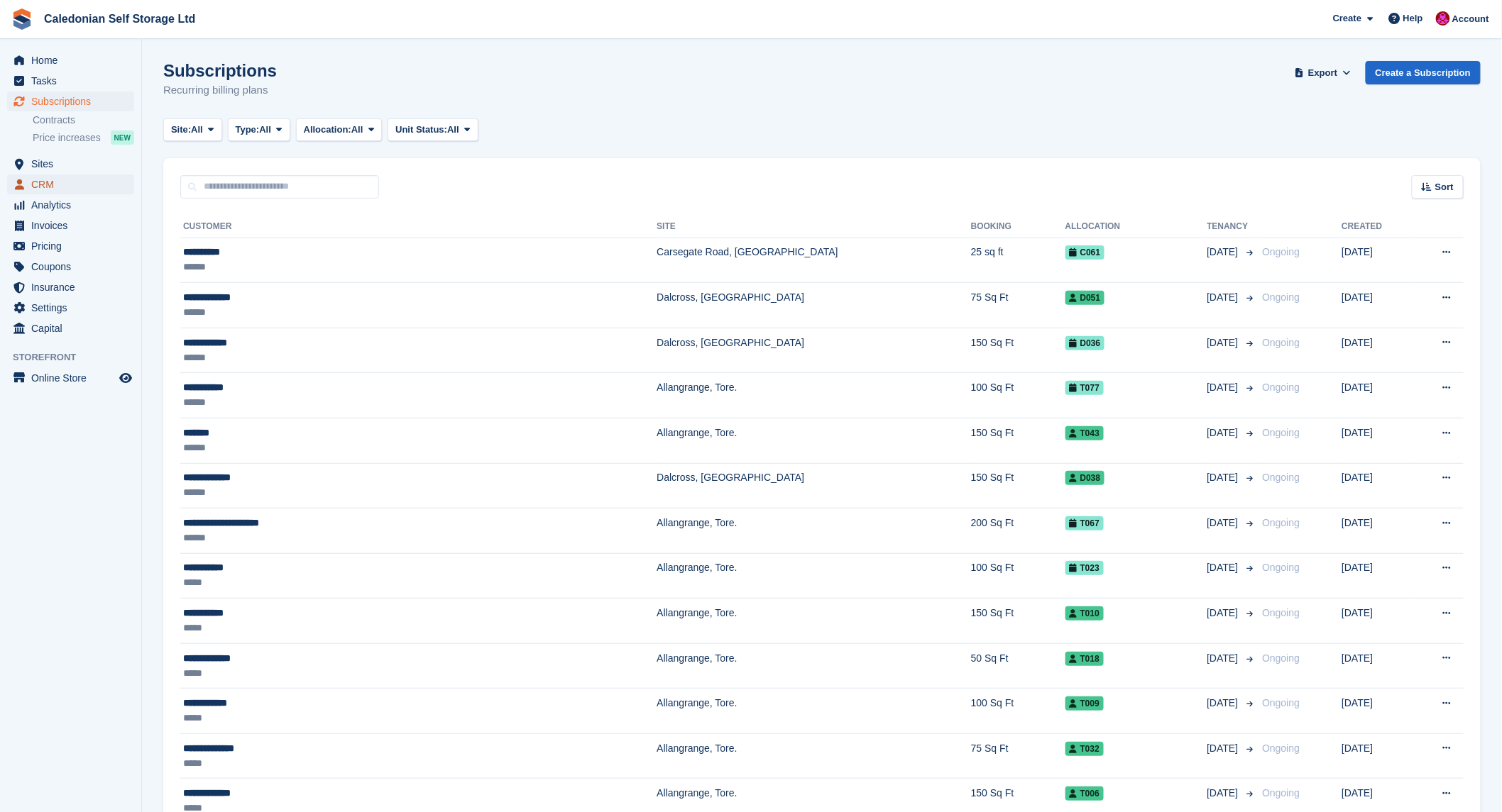
click at [45, 186] on span "CRM" at bounding box center [74, 184] width 85 height 20
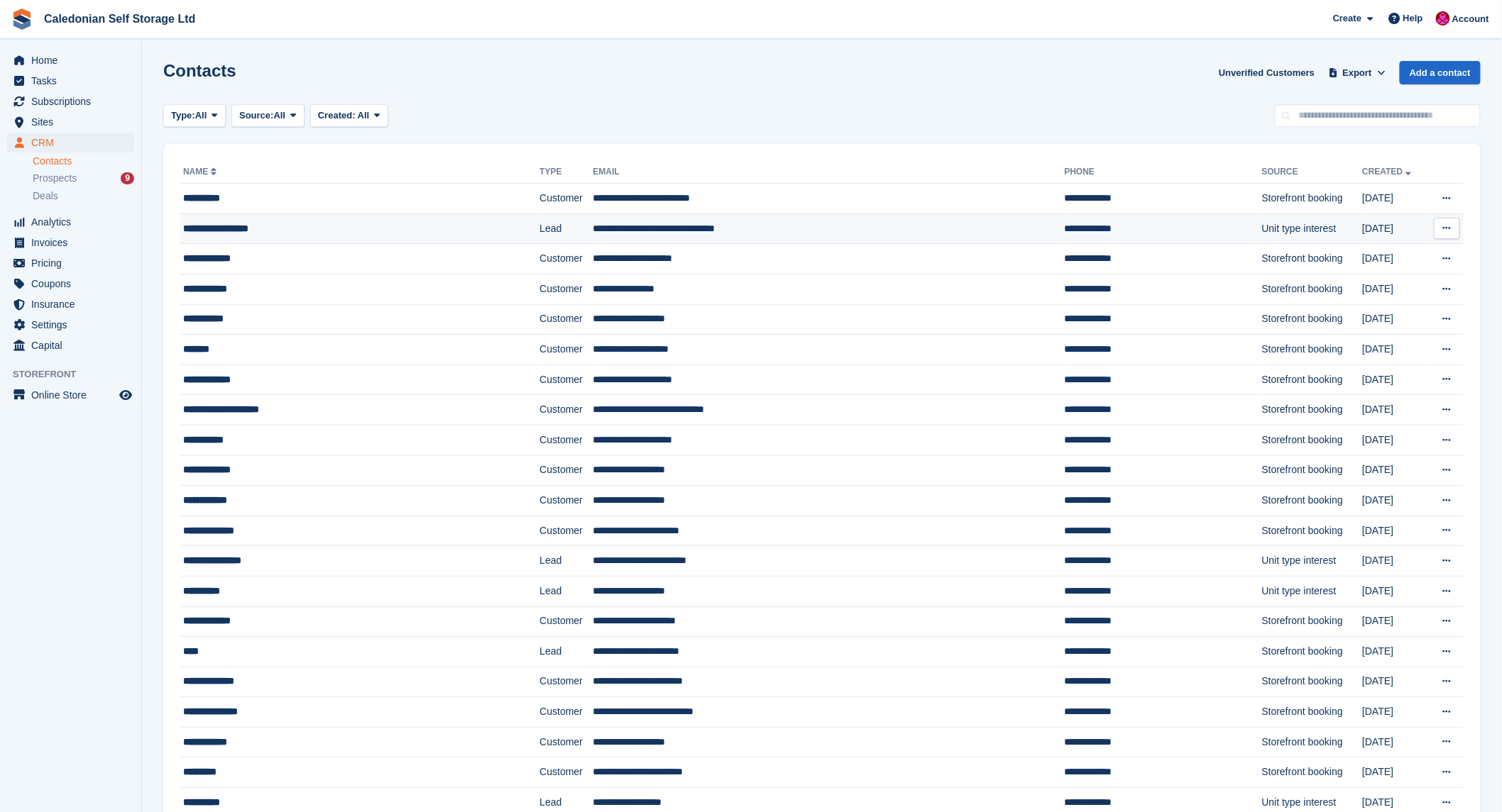
click at [226, 226] on div "**********" at bounding box center [327, 228] width 287 height 15
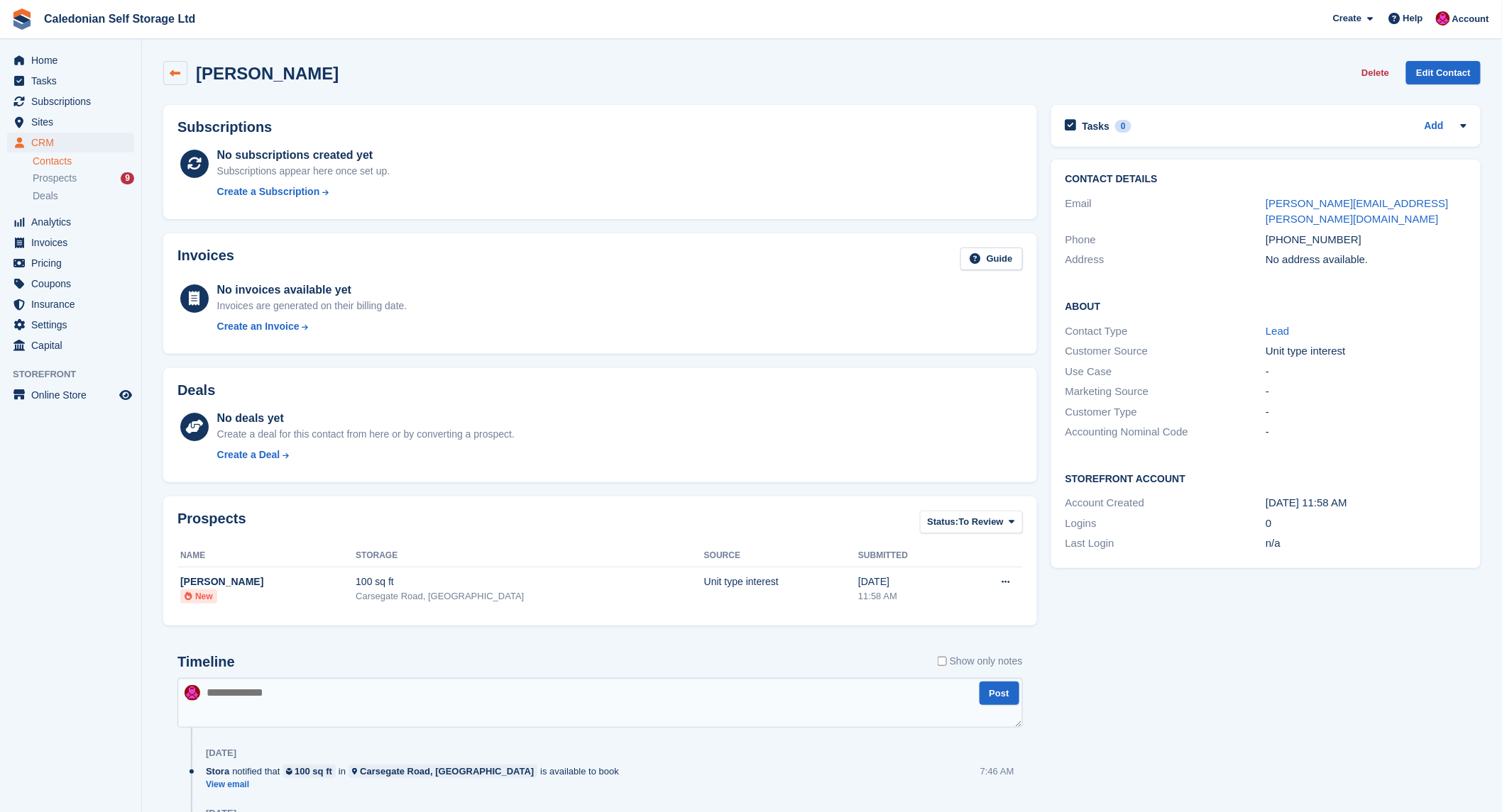
click at [171, 71] on icon at bounding box center [175, 73] width 10 height 10
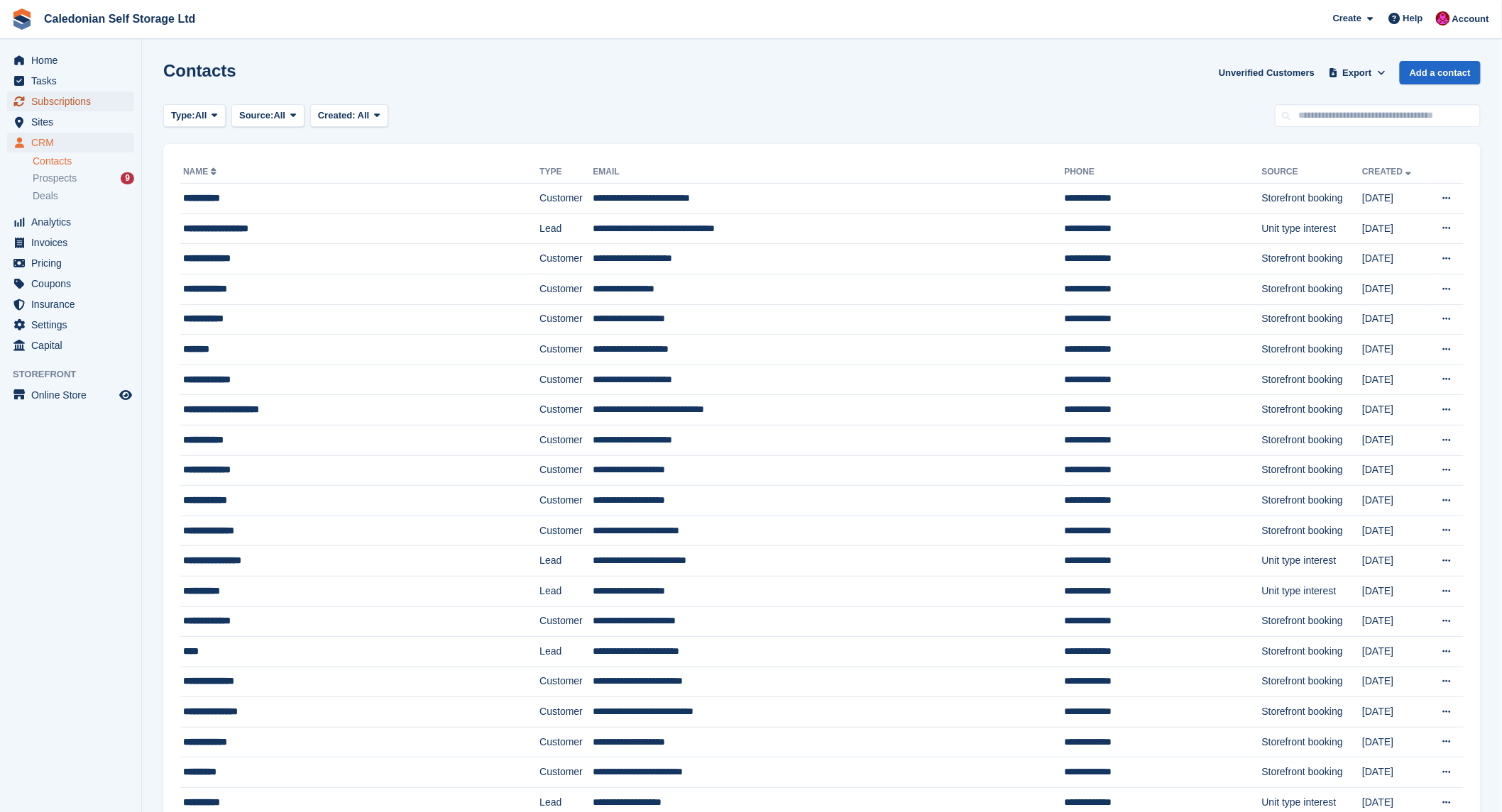
click at [60, 97] on span "Subscriptions" at bounding box center [74, 101] width 85 height 20
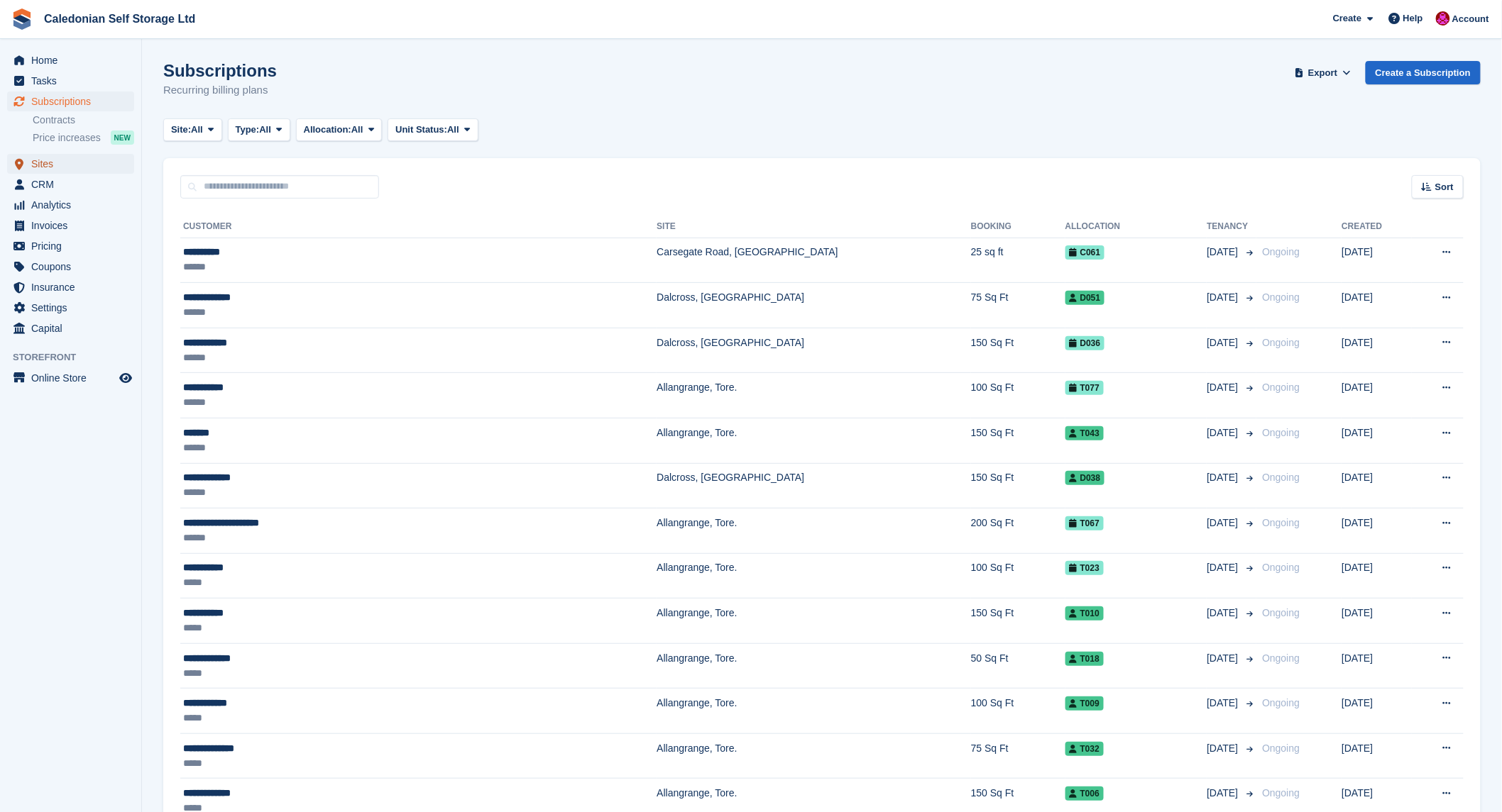
click at [37, 161] on span "Sites" at bounding box center [74, 163] width 85 height 20
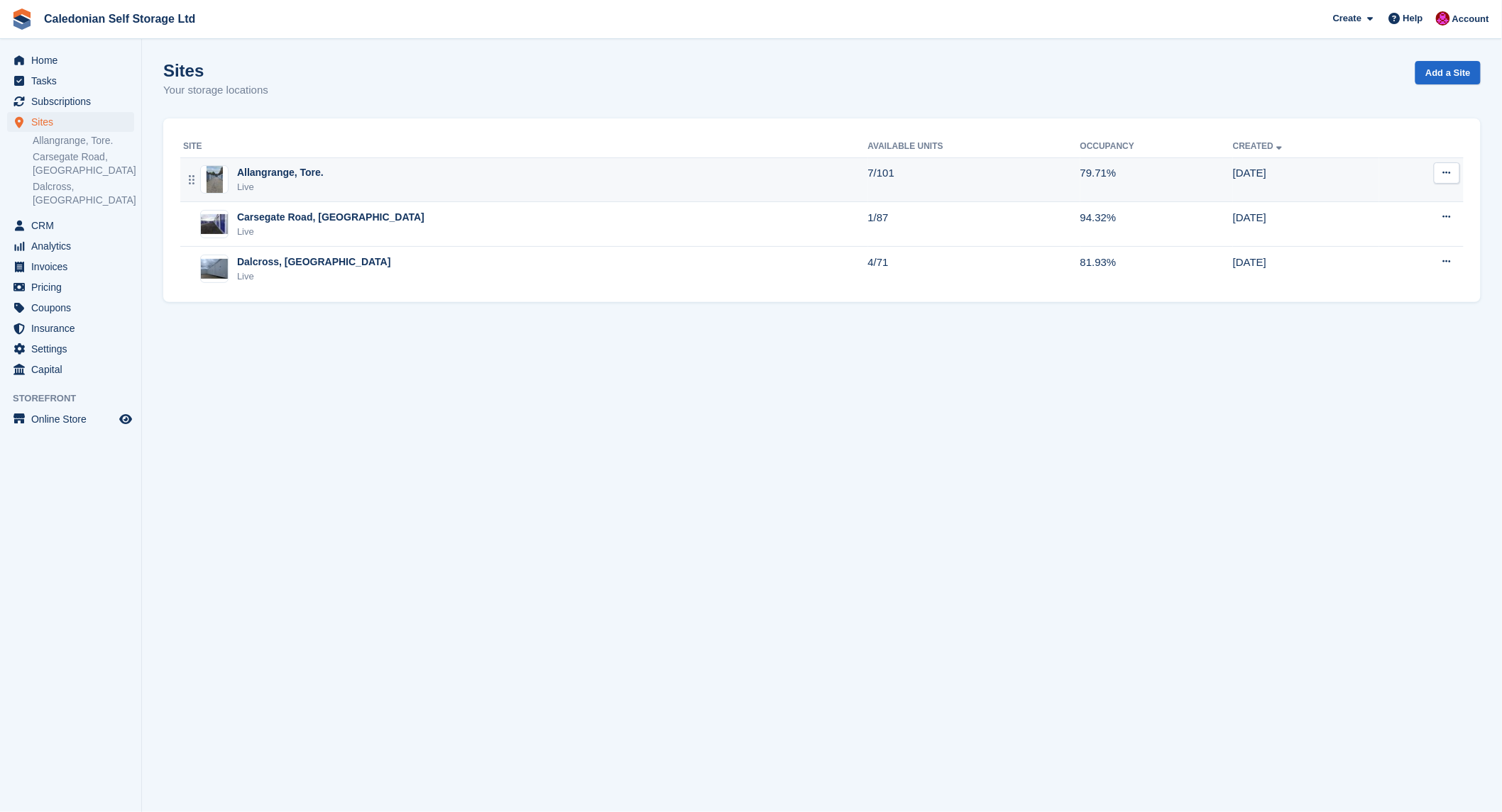
click at [295, 168] on div "Allangrange, Tore." at bounding box center [281, 173] width 87 height 15
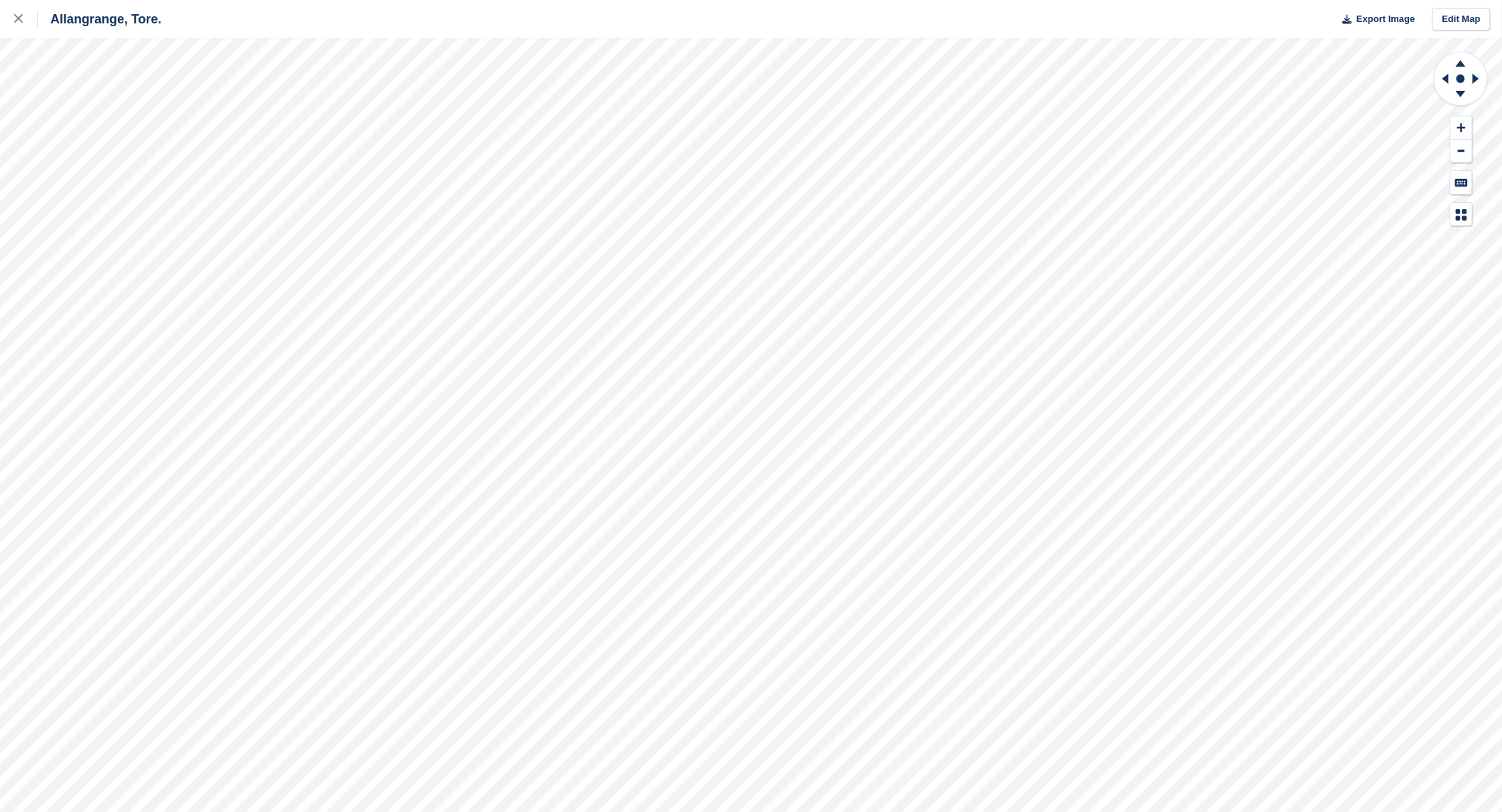
click at [190, 133] on div "Allangrange, Tore. Export Image Edit Map" at bounding box center [751, 406] width 1502 height 812
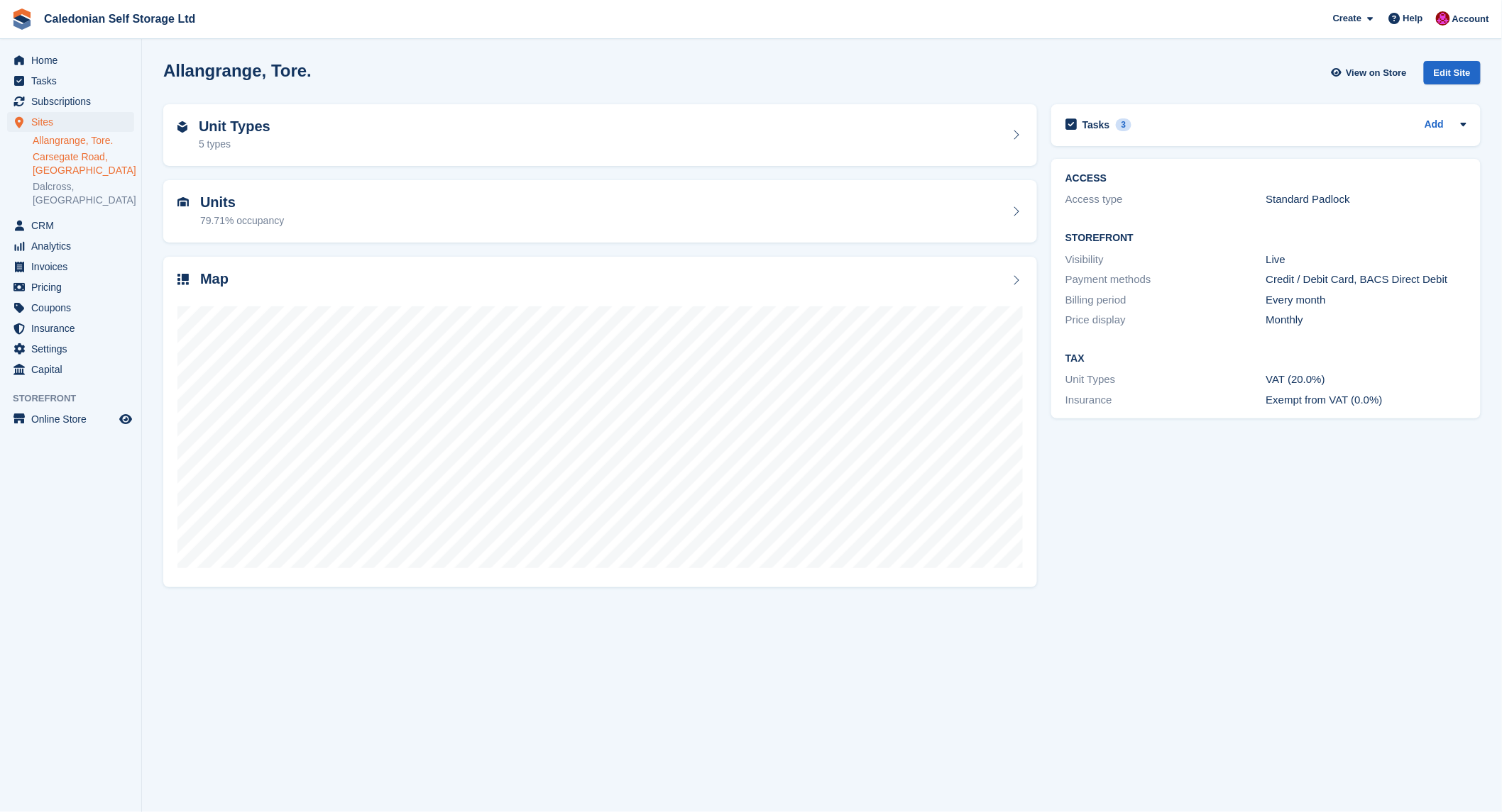
click at [60, 154] on link "Carsegate Road, Inverness" at bounding box center [83, 163] width 101 height 27
click at [68, 188] on link "Dalcross, [GEOGRAPHIC_DATA]" at bounding box center [83, 194] width 101 height 27
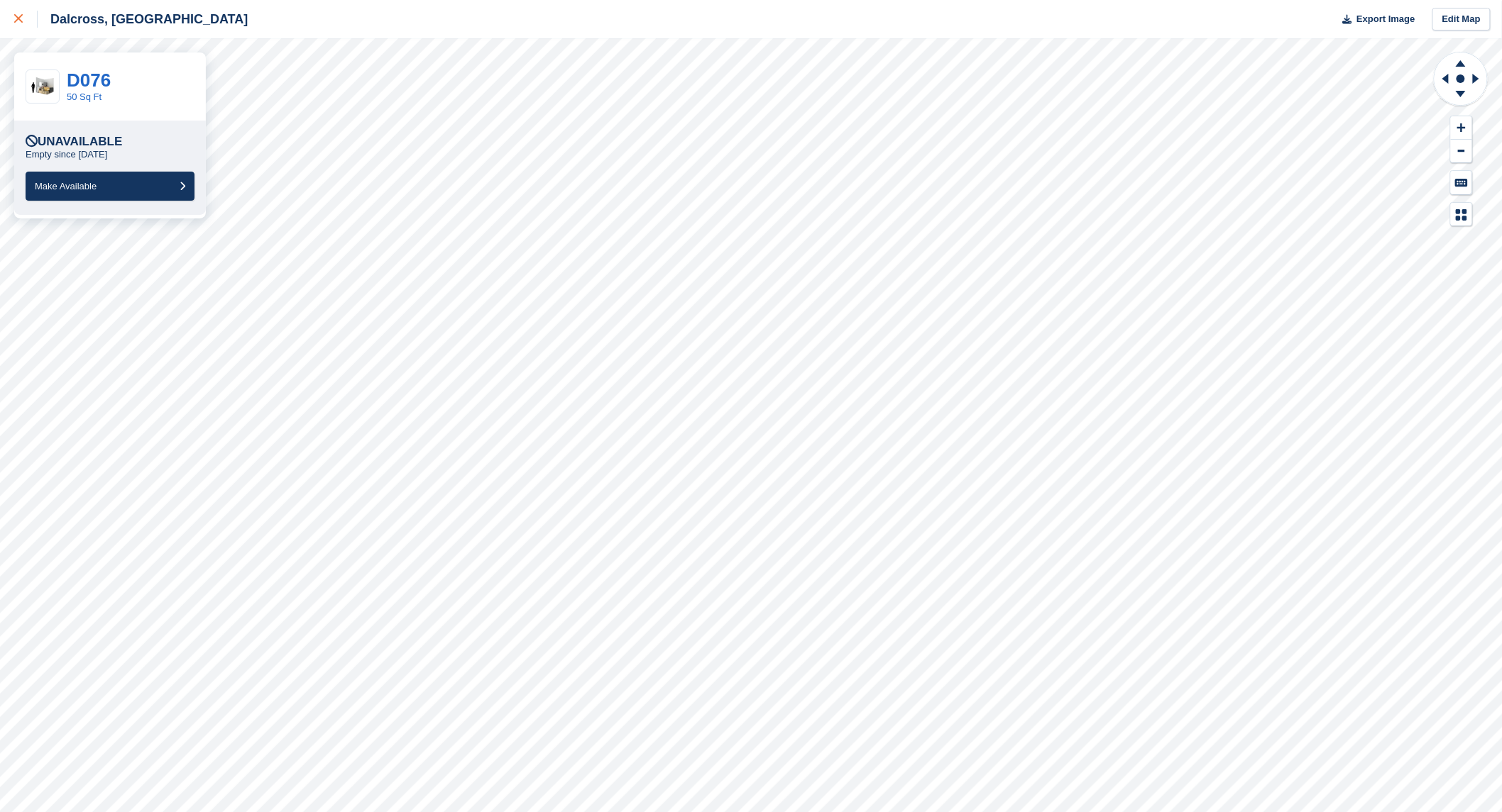
click at [9, 20] on link at bounding box center [19, 19] width 38 height 39
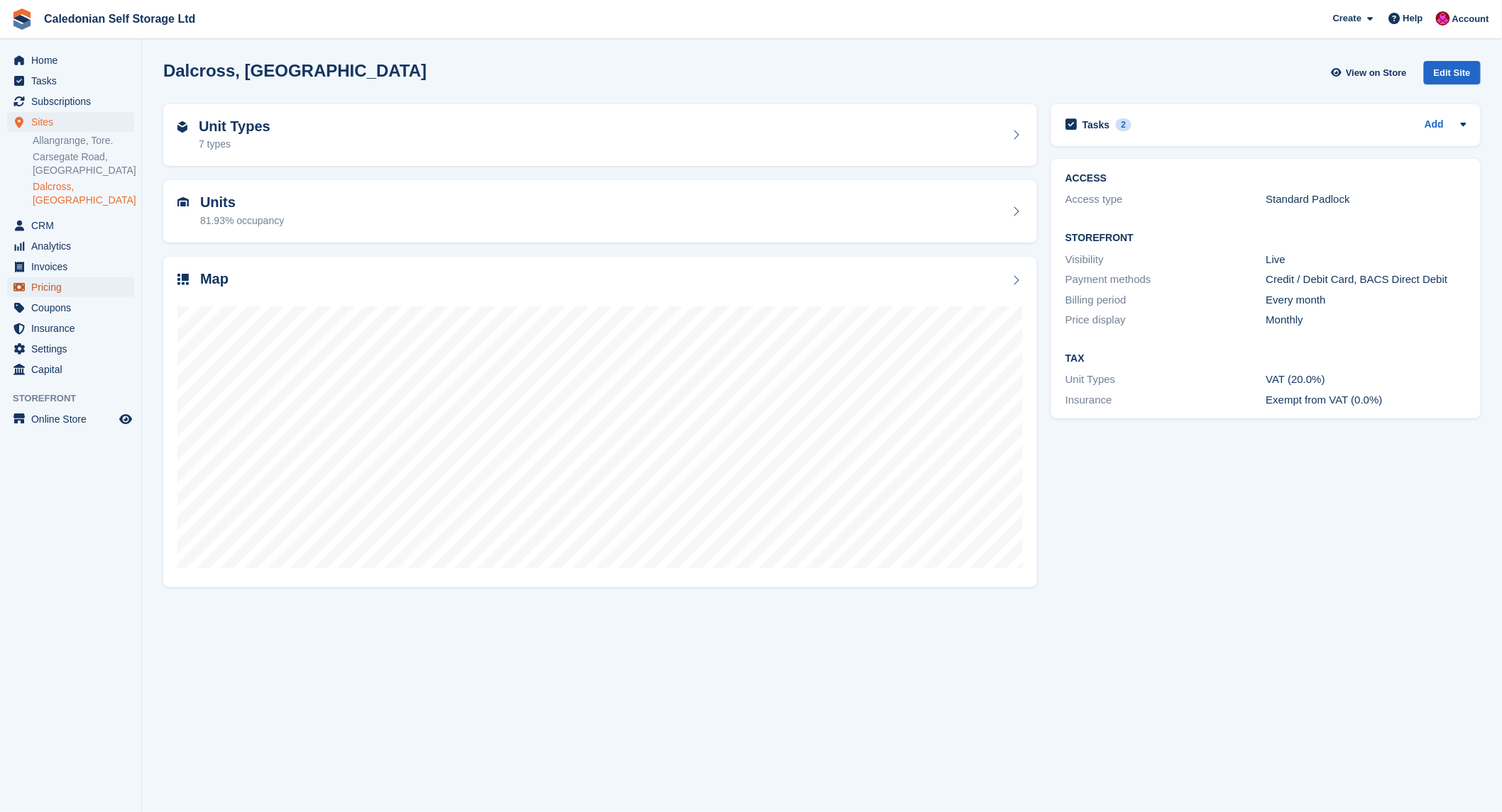
click at [51, 278] on span "Pricing" at bounding box center [74, 287] width 85 height 20
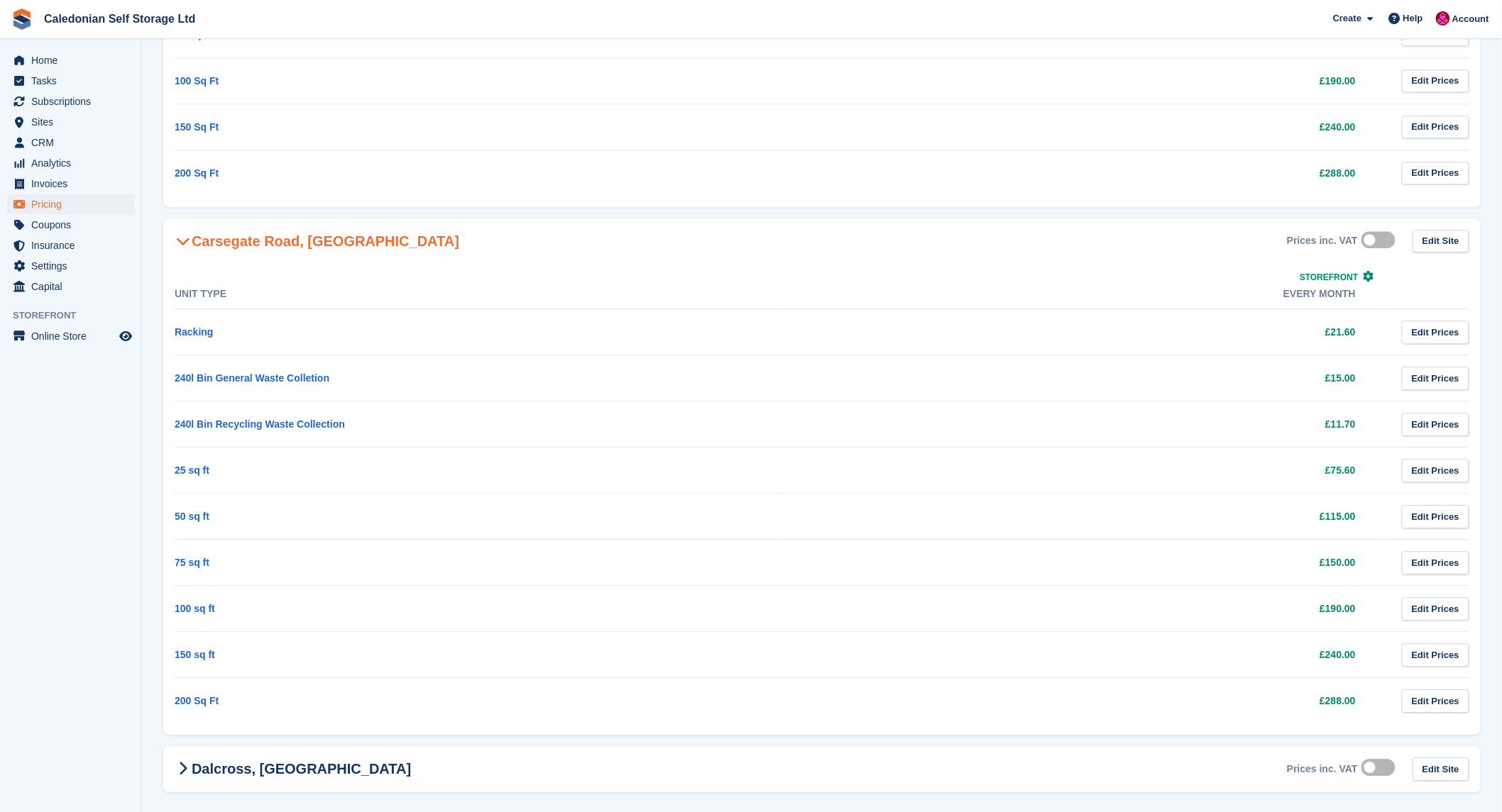
scroll to position [1385, 0]
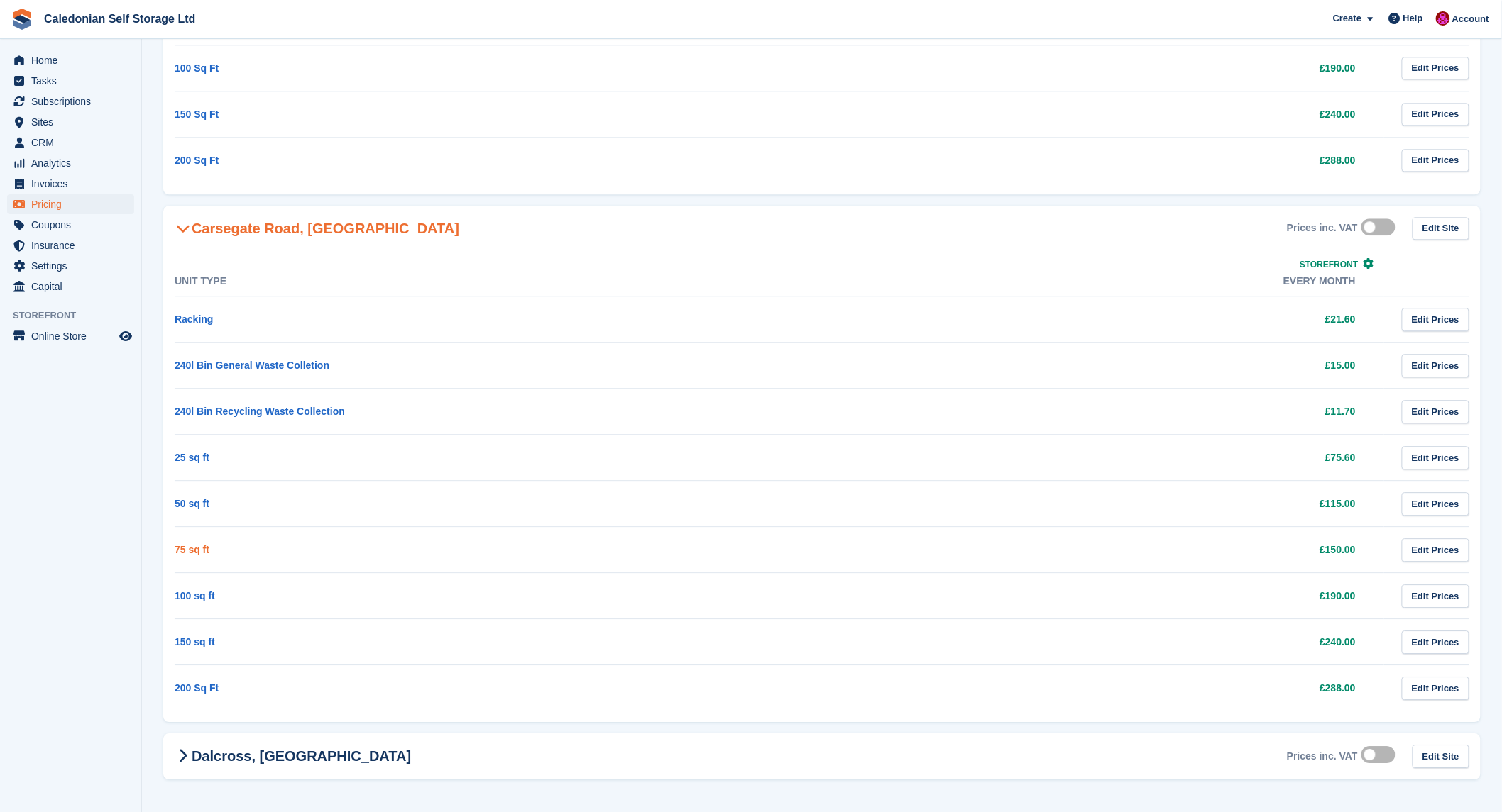
click at [179, 544] on link "75 sq ft" at bounding box center [192, 550] width 35 height 11
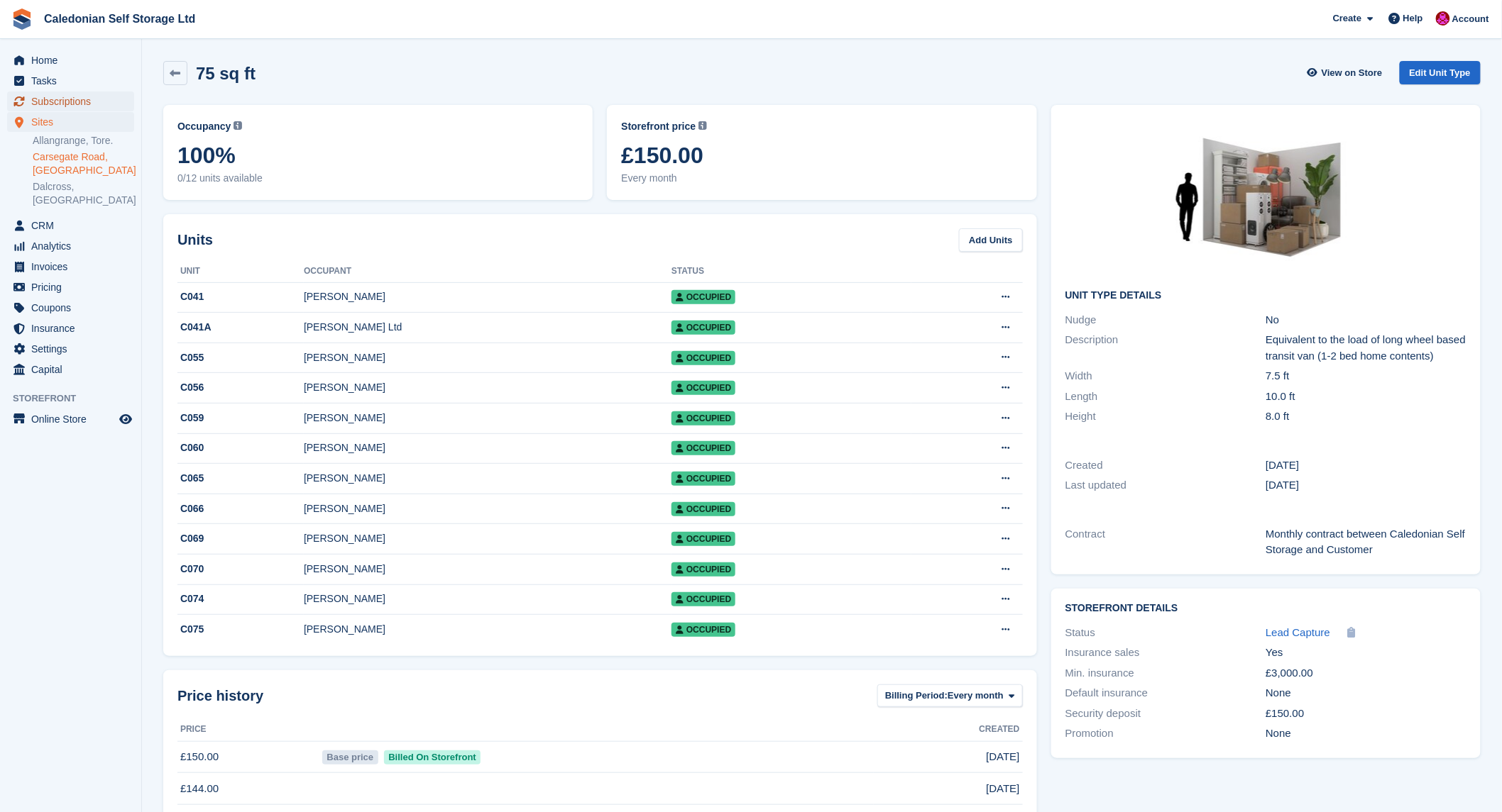
click at [61, 97] on span "Subscriptions" at bounding box center [74, 101] width 85 height 20
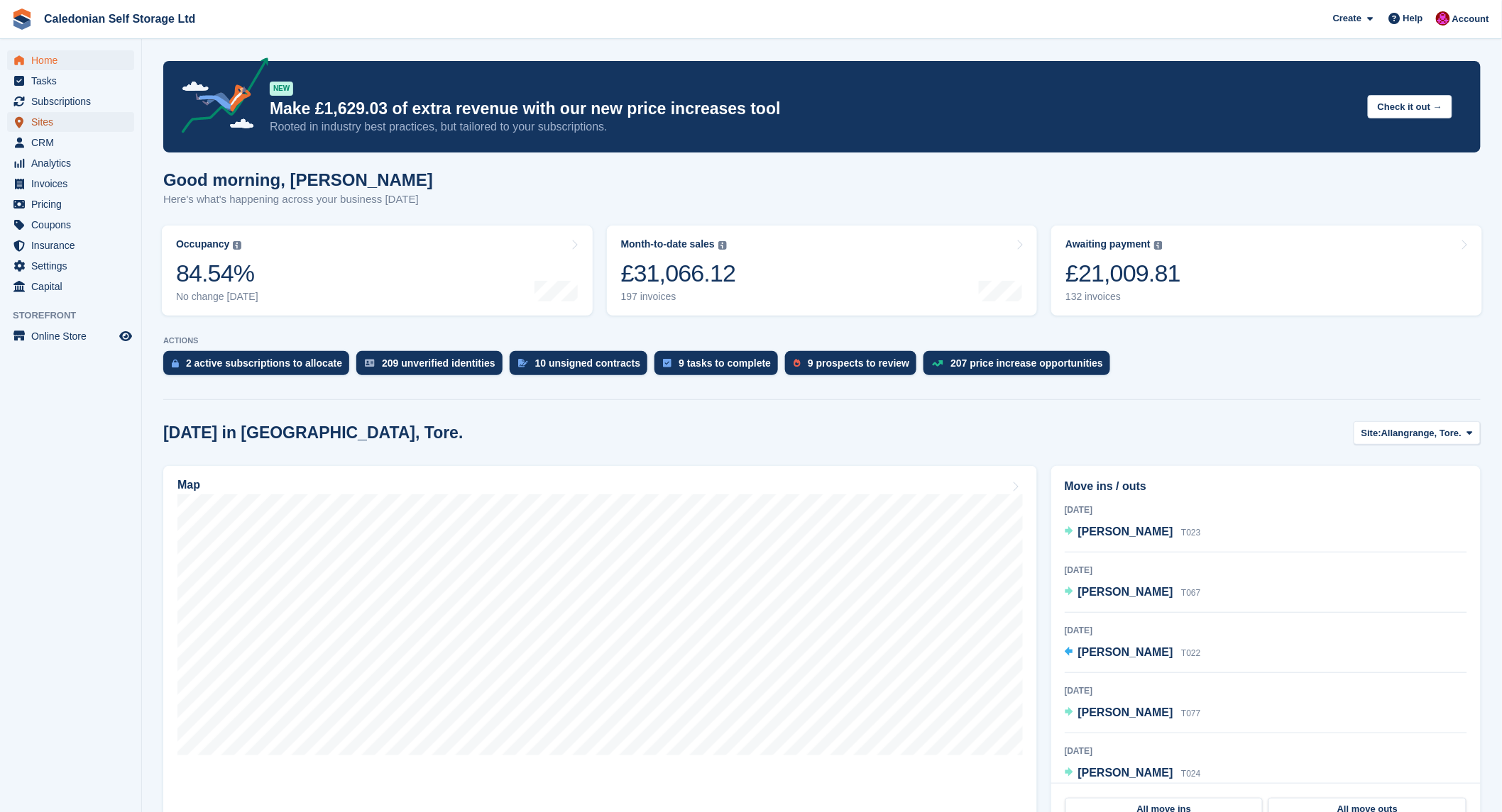
click at [33, 121] on span "Sites" at bounding box center [74, 122] width 85 height 20
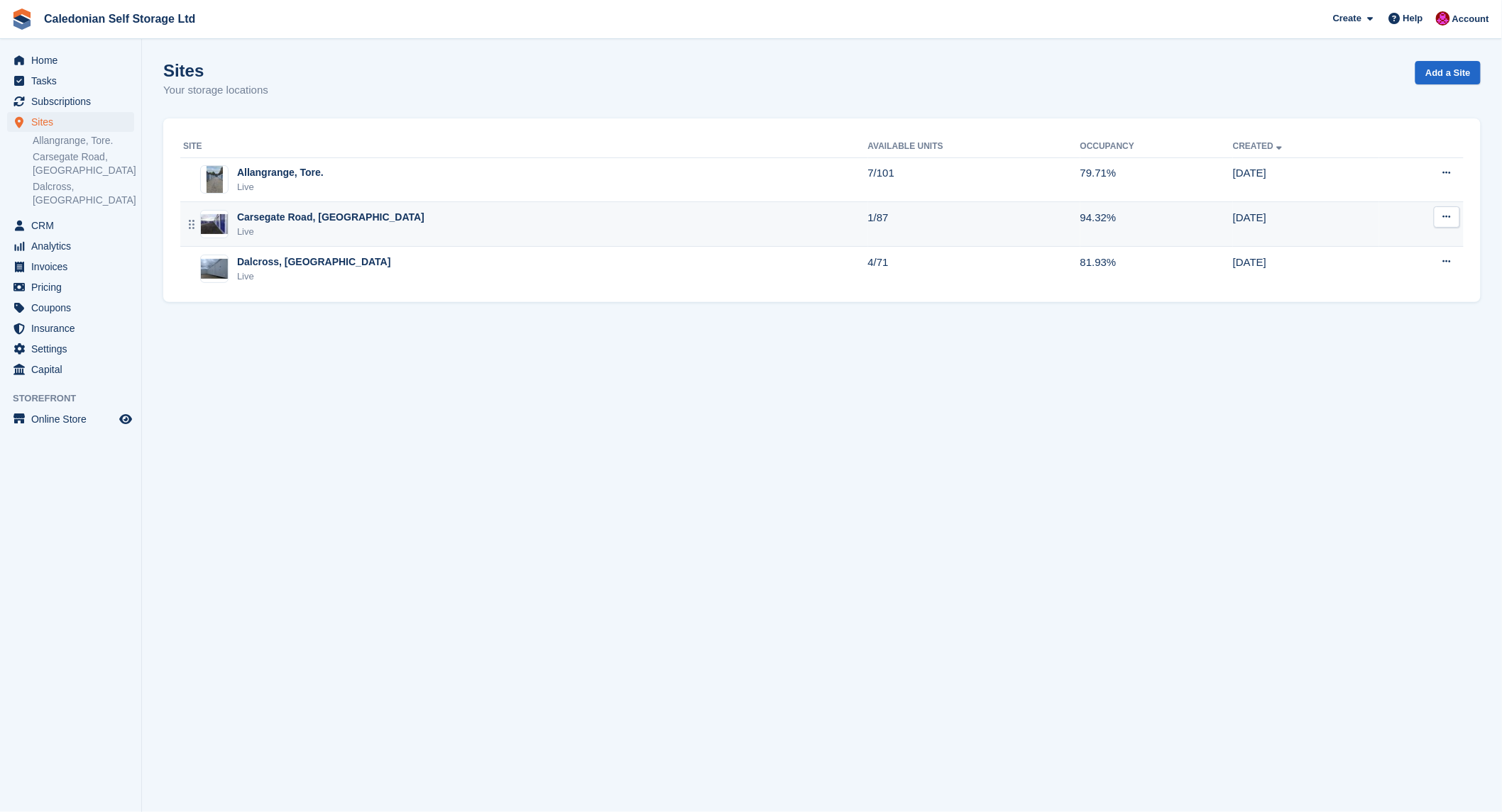
click at [271, 220] on div "Carsegate Road, [GEOGRAPHIC_DATA]" at bounding box center [331, 217] width 187 height 15
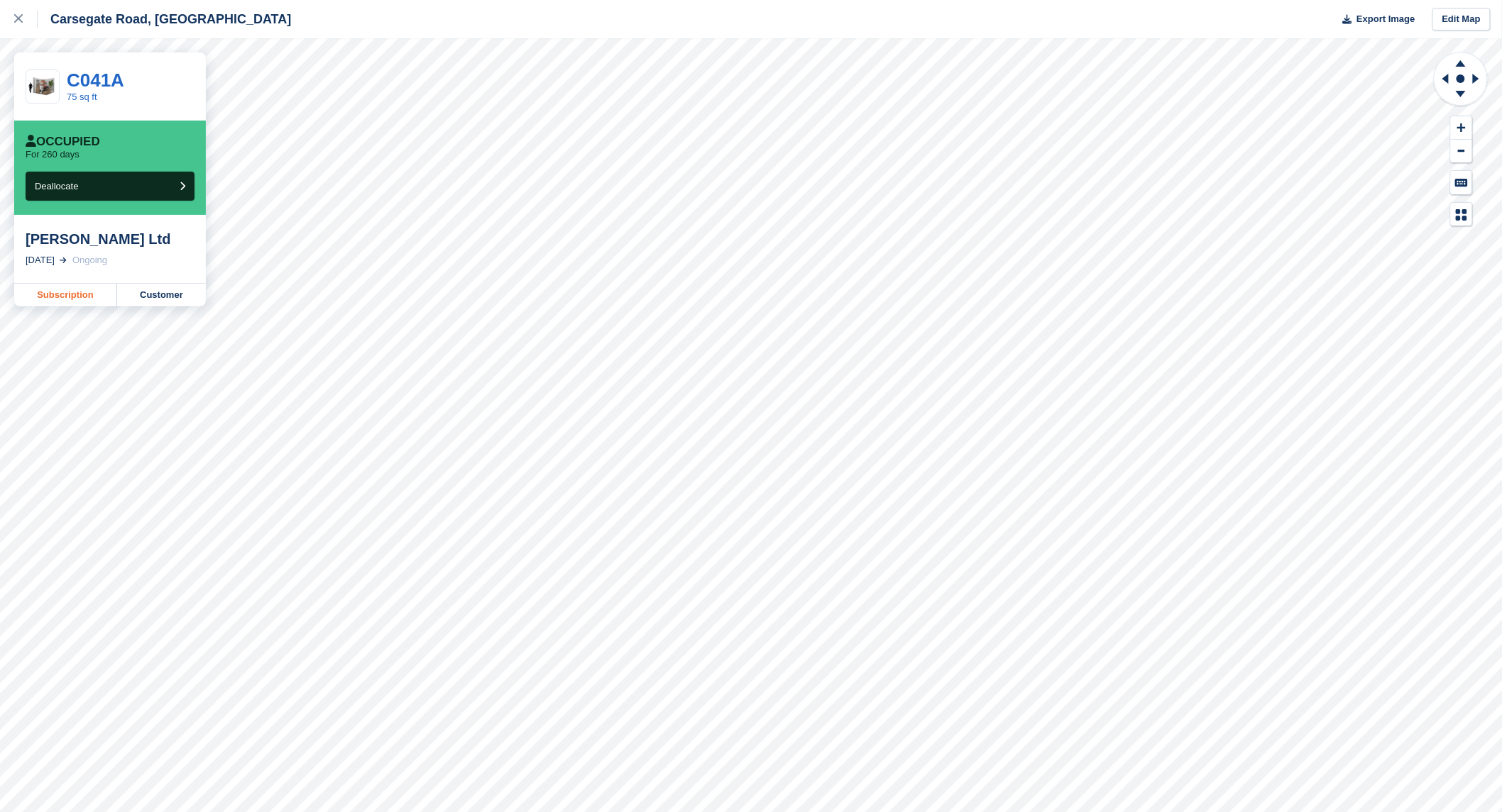
click at [76, 301] on link "Subscription" at bounding box center [65, 295] width 103 height 23
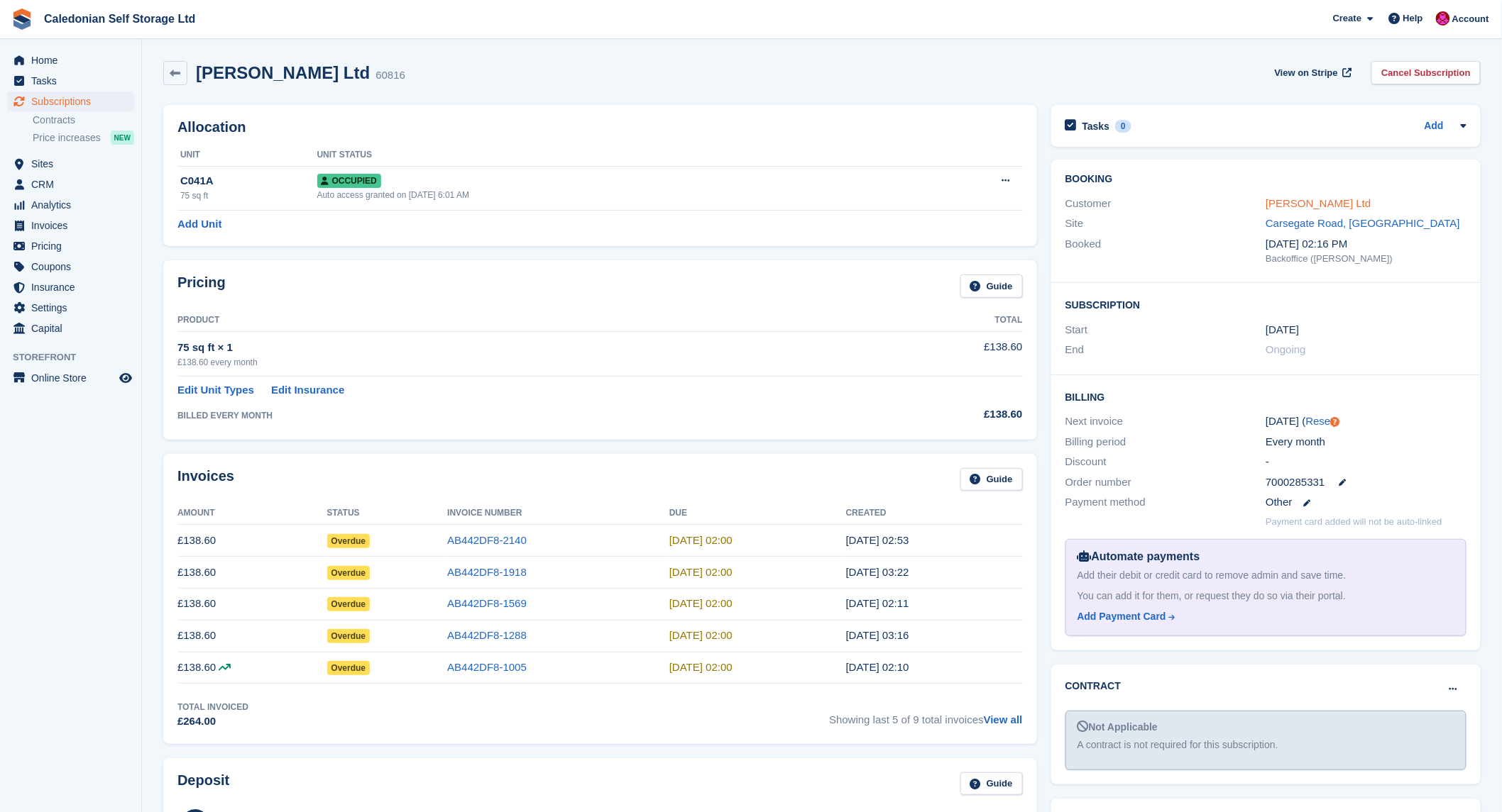
click at [1283, 202] on link "McCormick Ltd" at bounding box center [1317, 203] width 105 height 12
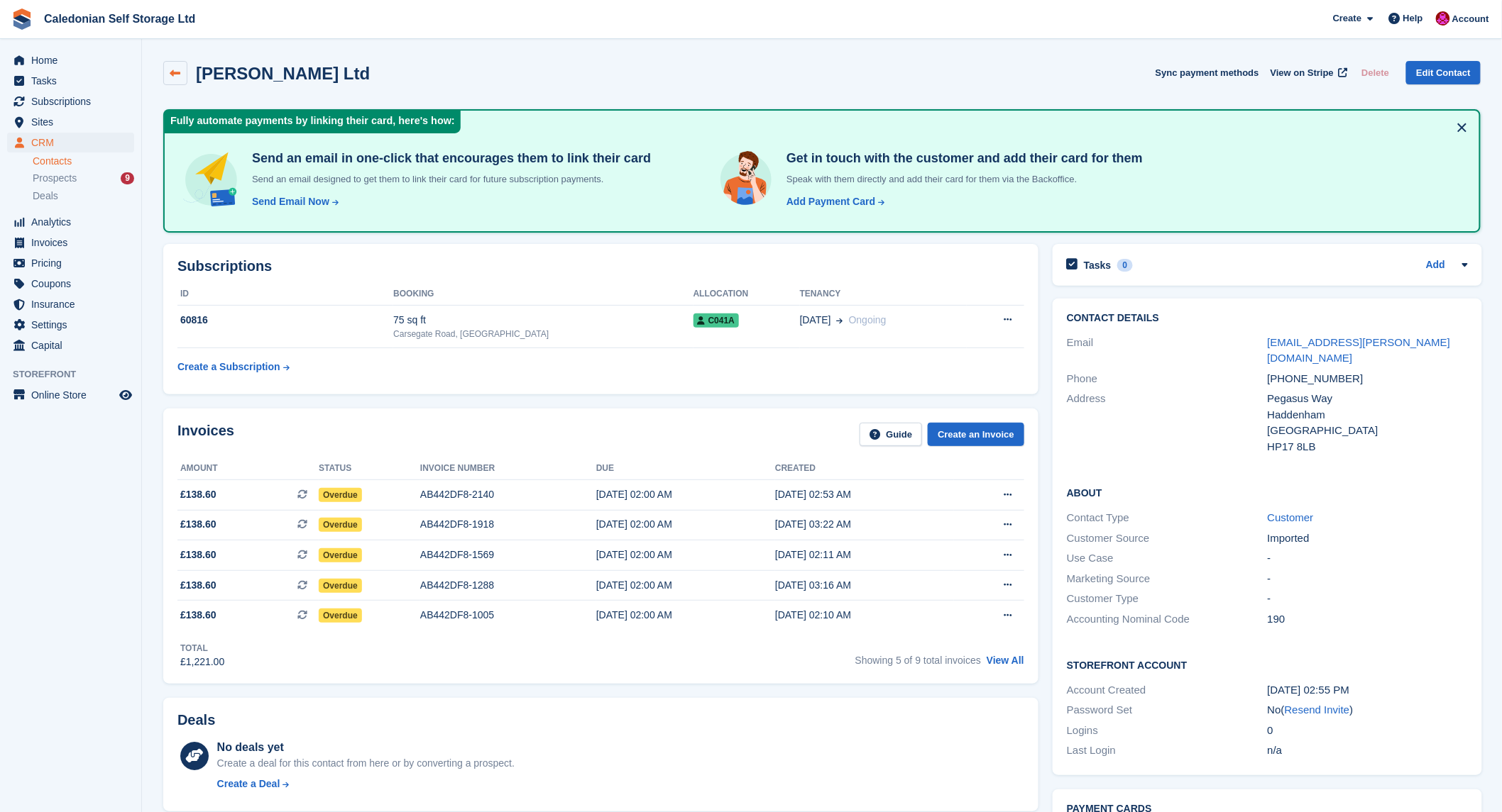
click at [176, 73] on icon at bounding box center [175, 73] width 10 height 10
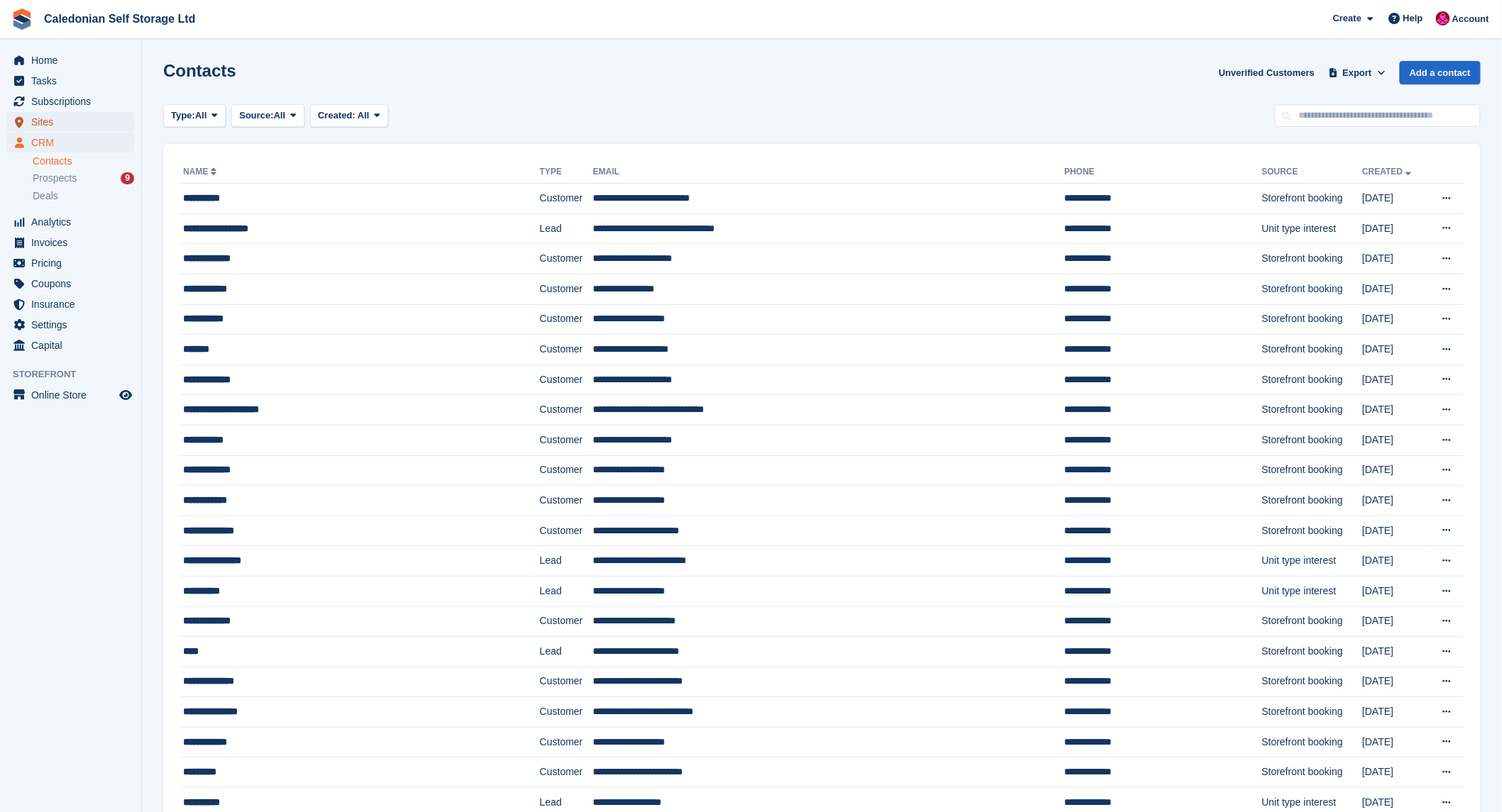
click at [37, 121] on span "Sites" at bounding box center [74, 122] width 85 height 20
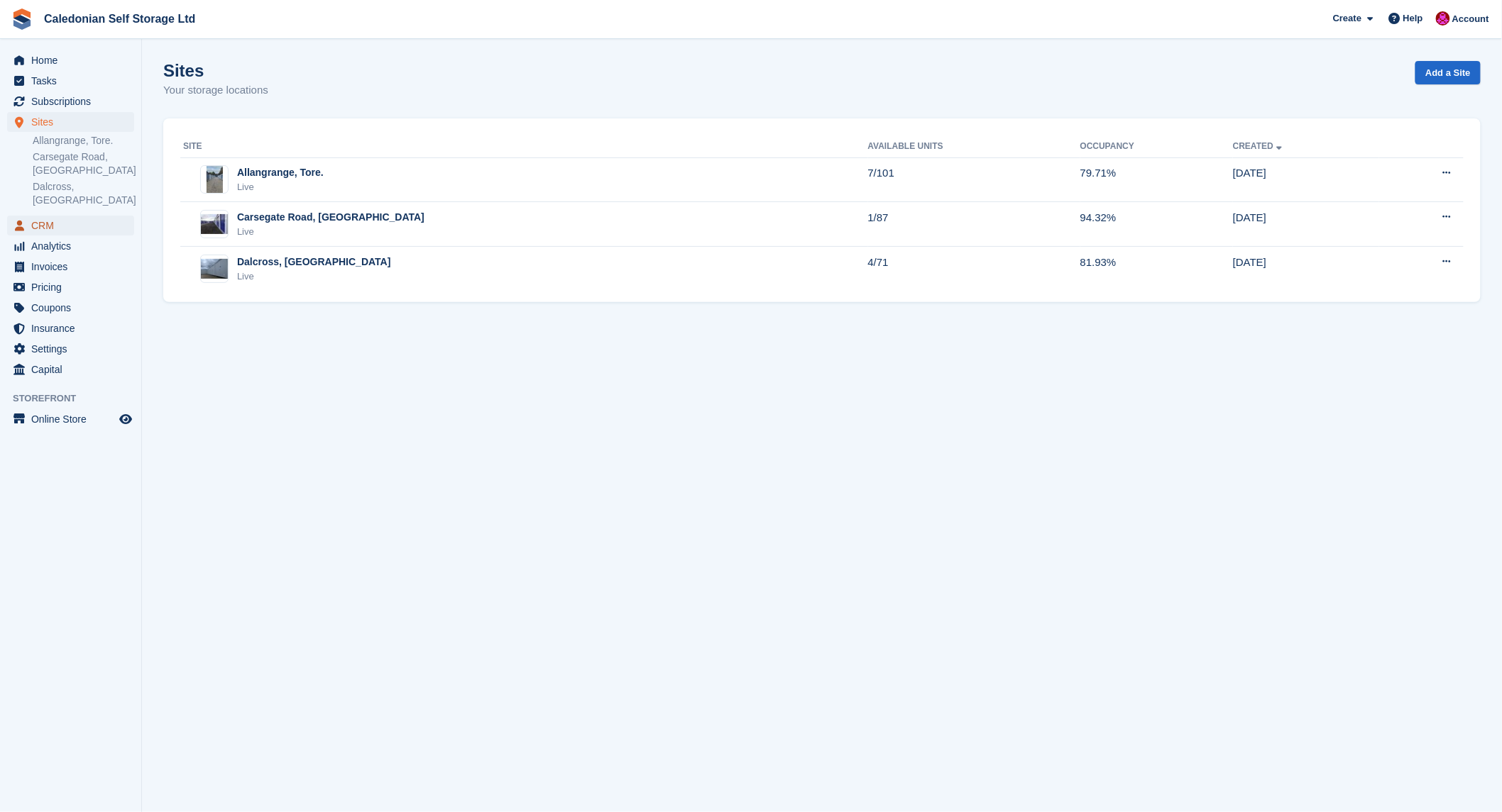
click at [47, 215] on span "CRM" at bounding box center [74, 225] width 85 height 20
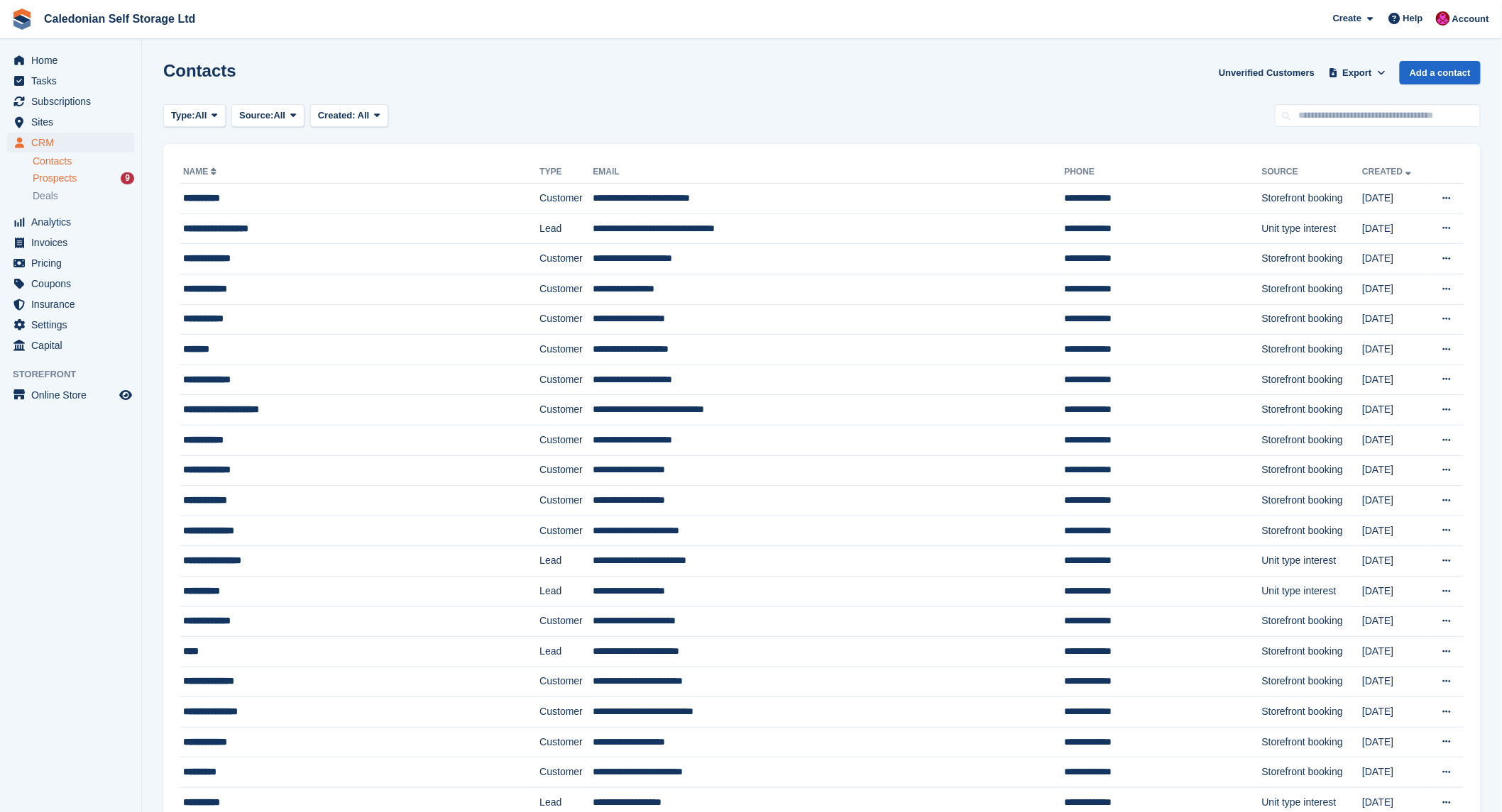
click at [129, 180] on div "9" at bounding box center [128, 178] width 13 height 12
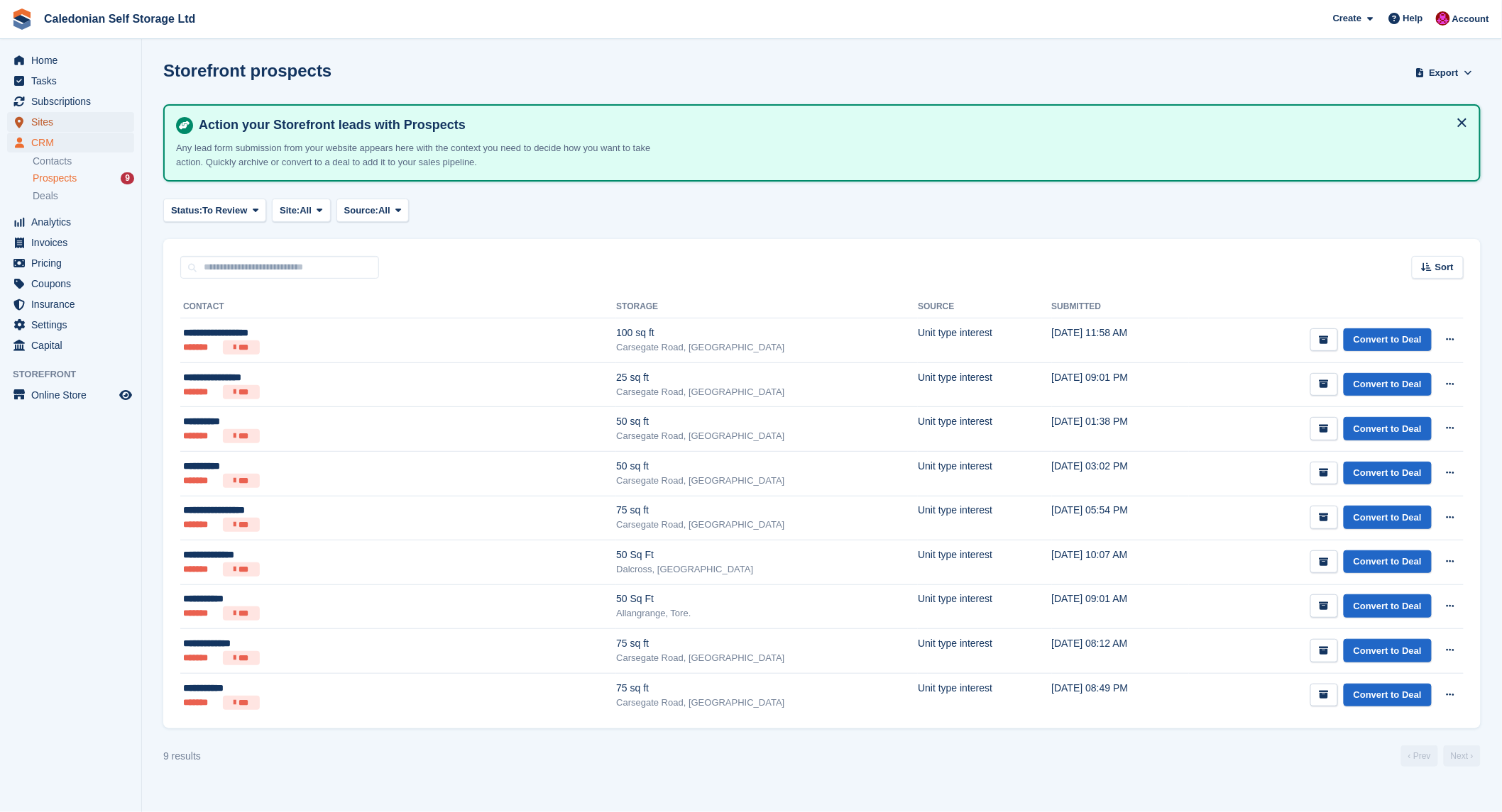
click at [42, 118] on span "Sites" at bounding box center [74, 122] width 85 height 20
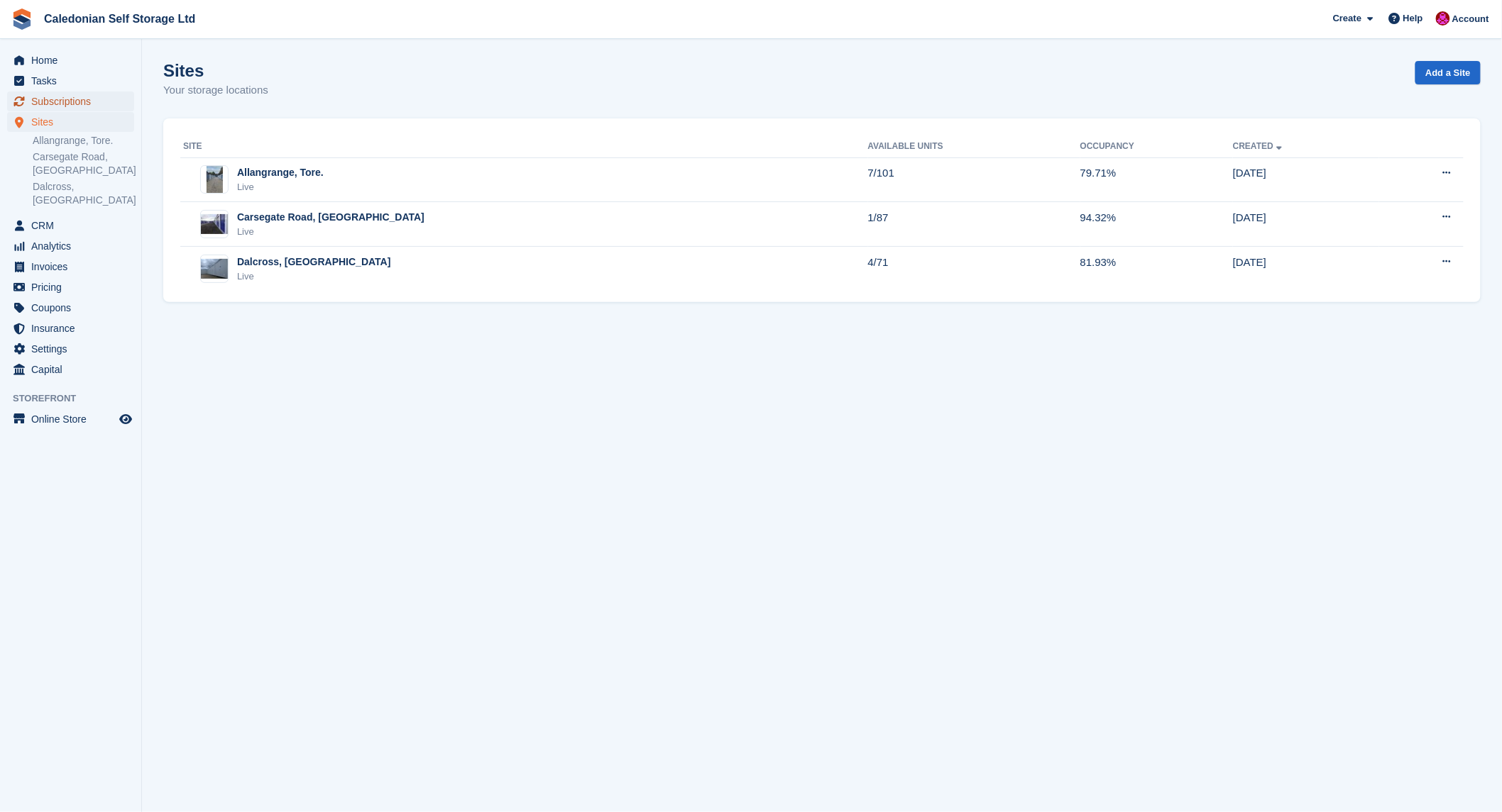
click at [54, 100] on span "Subscriptions" at bounding box center [74, 101] width 85 height 20
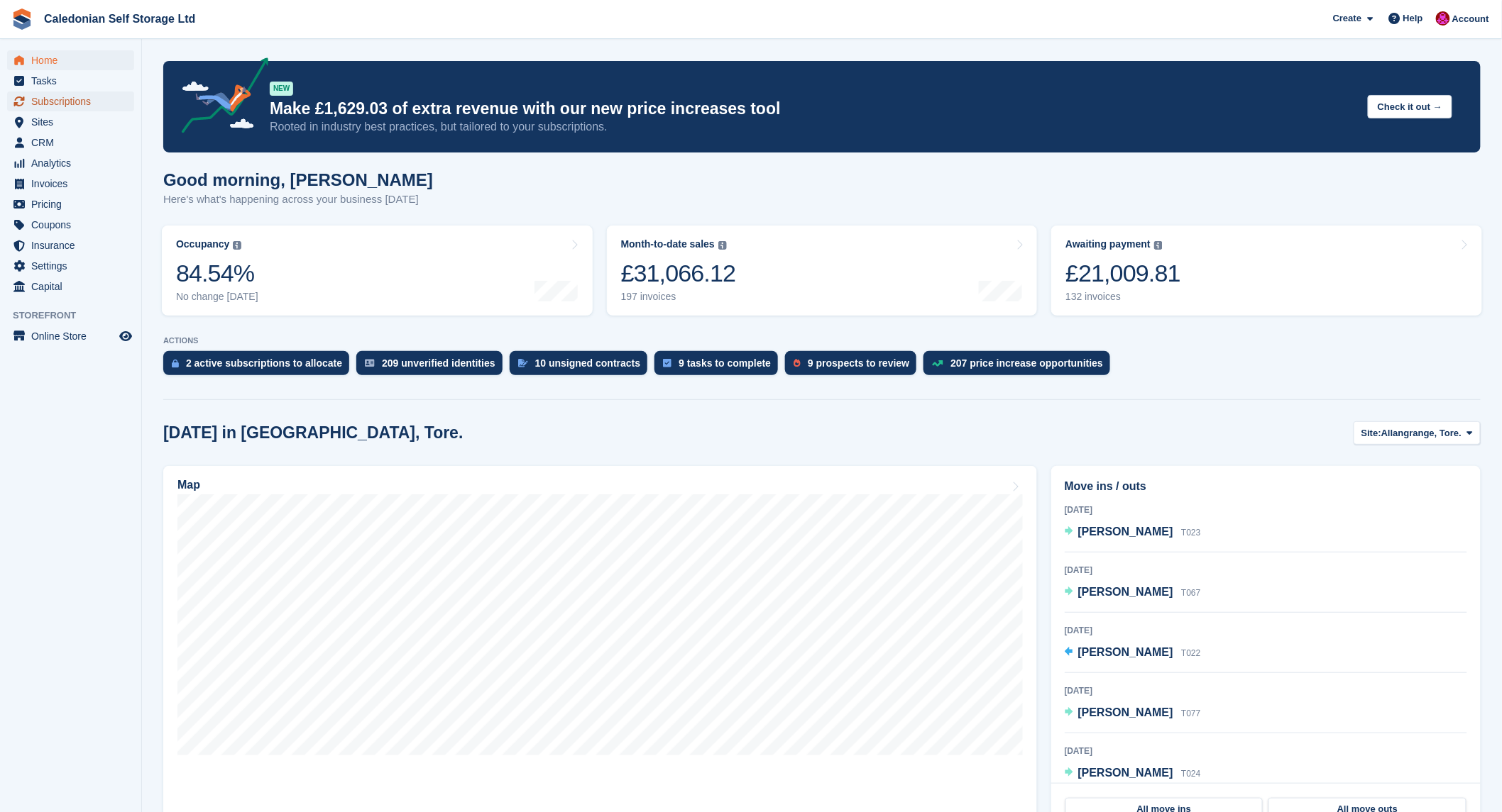
click at [68, 97] on span "Subscriptions" at bounding box center [74, 101] width 85 height 20
